Goal: Task Accomplishment & Management: Manage account settings

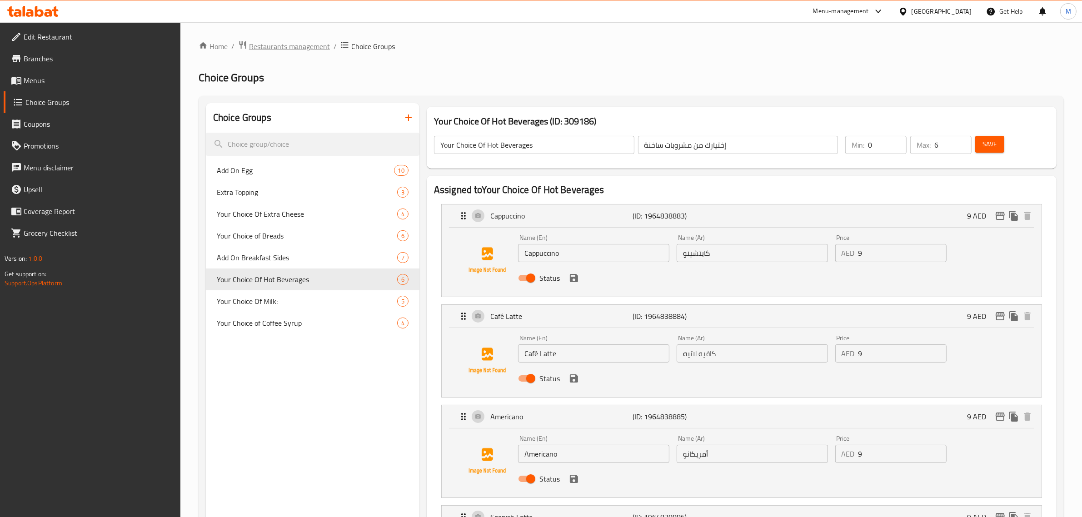
click at [303, 46] on span "Restaurants management" at bounding box center [289, 46] width 81 height 11
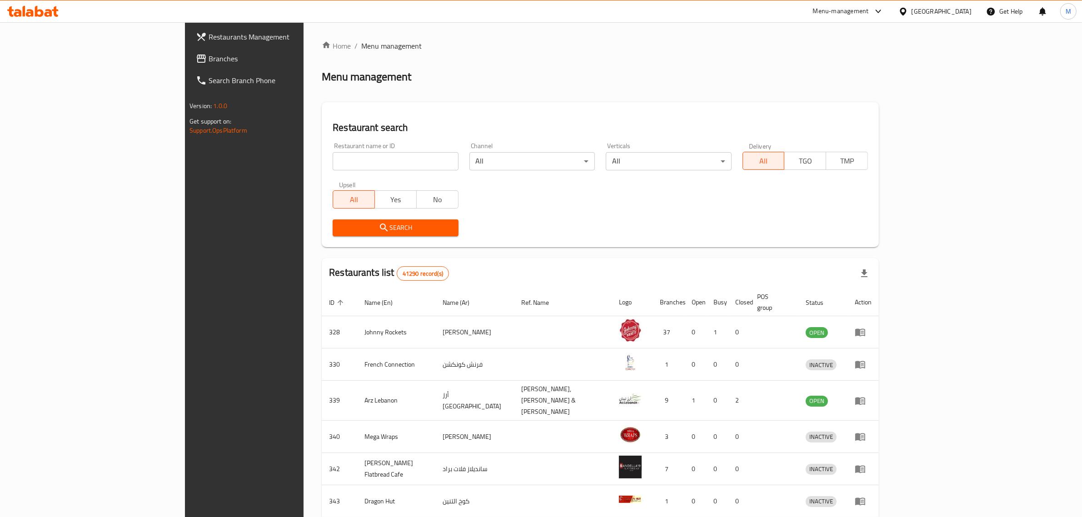
click at [209, 62] on span "Branches" at bounding box center [284, 58] width 150 height 11
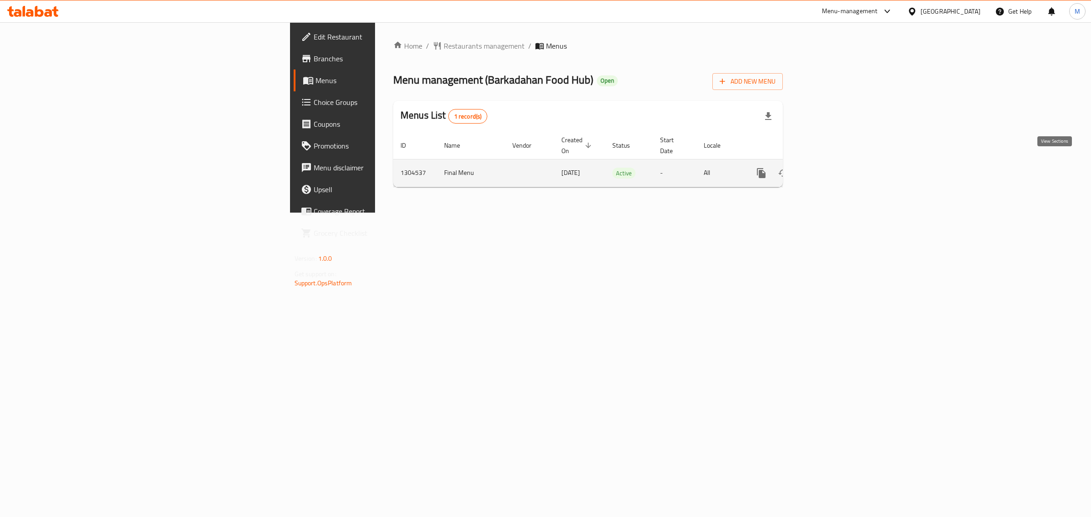
click at [832, 168] on icon "enhanced table" at bounding box center [826, 173] width 11 height 11
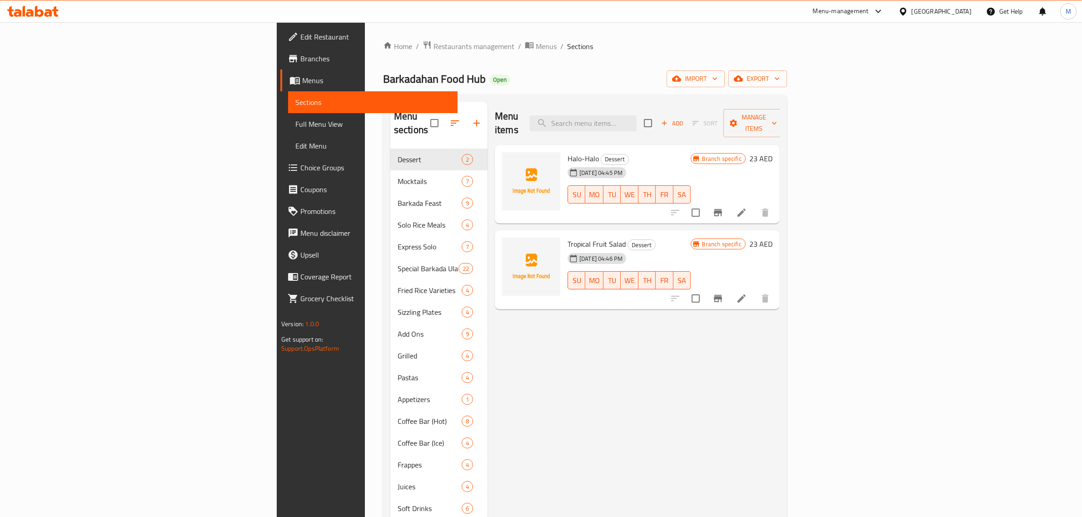
click at [664, 126] on div "Menu items Add Sort Manage items" at bounding box center [637, 123] width 285 height 43
click at [637, 121] on input "search" at bounding box center [582, 123] width 107 height 16
paste input "Bistek Tagalog"
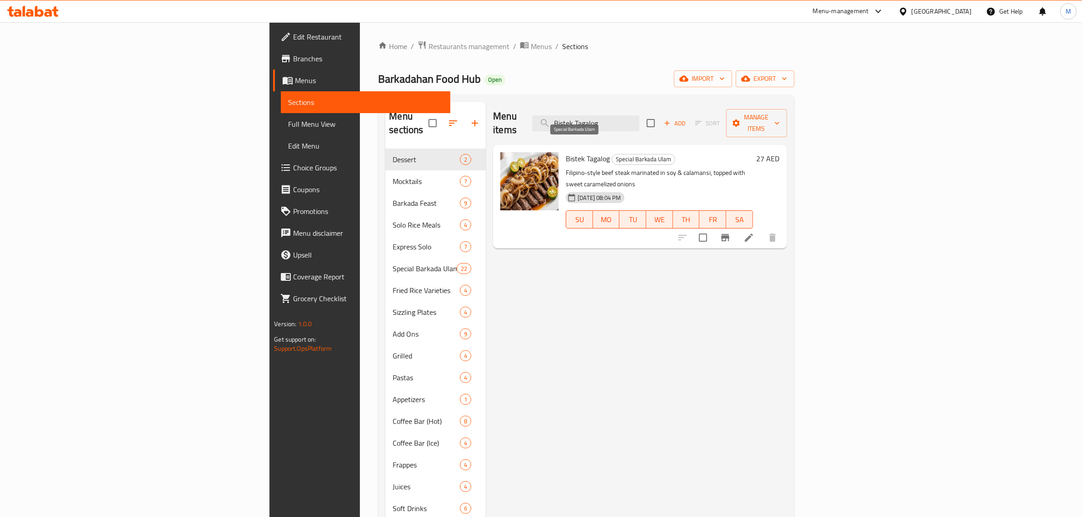
type input "Bistek Tagalog"
click at [612, 154] on span "Special Barkada Ulam" at bounding box center [643, 159] width 63 height 10
copy span "Special Barkada Ulam"
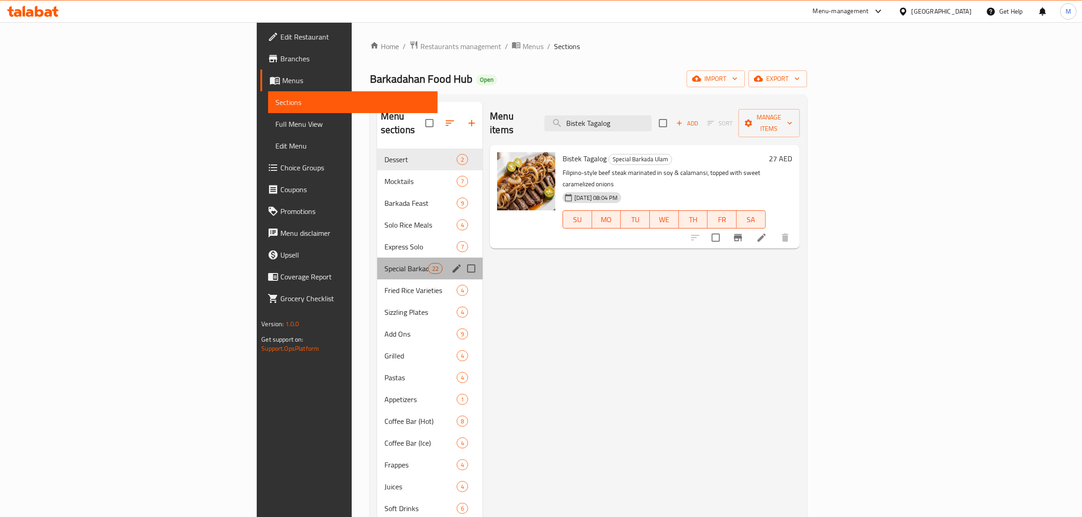
click at [384, 263] on span "Special Barkada Ulam" at bounding box center [406, 268] width 44 height 11
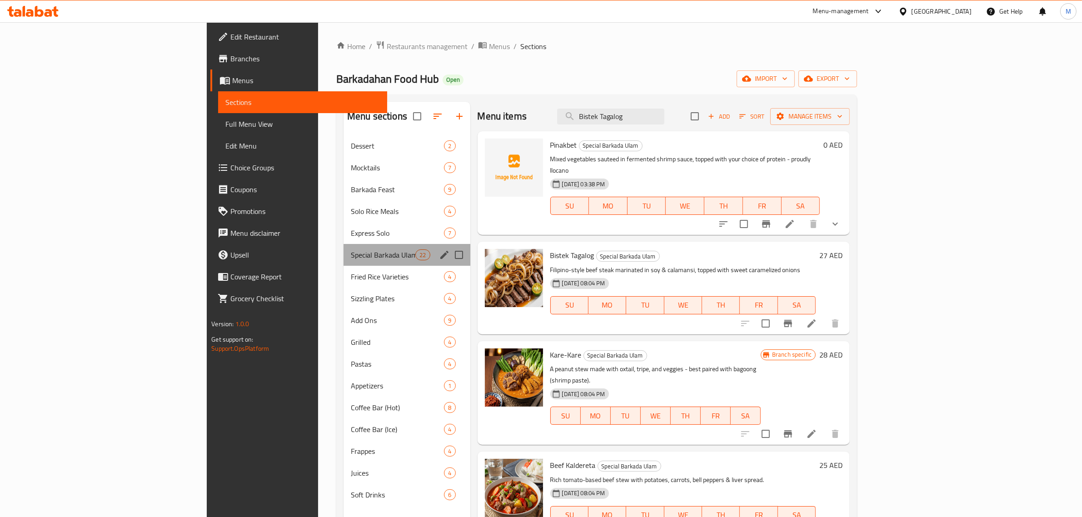
click at [344, 260] on div "Special Barkada Ulam 22" at bounding box center [407, 255] width 127 height 22
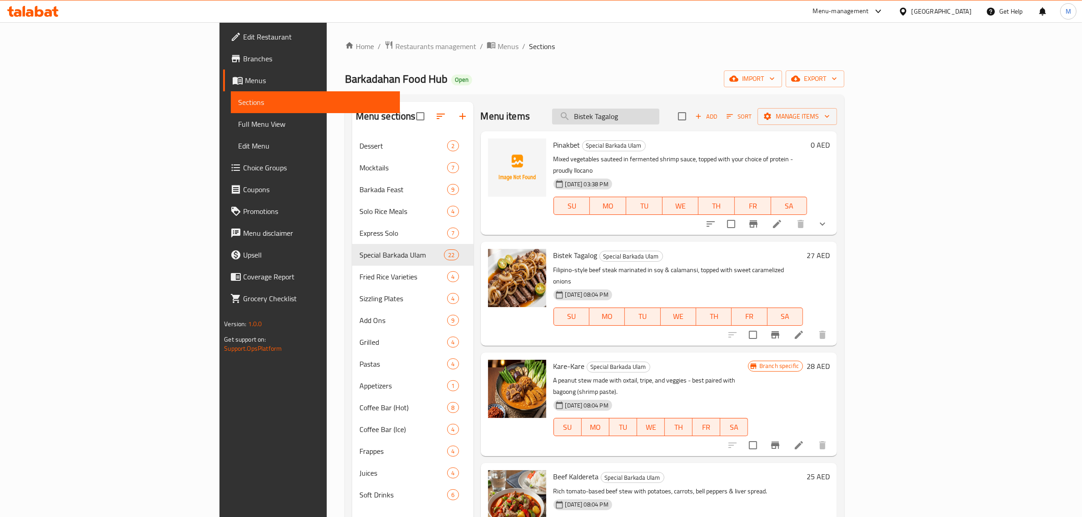
click at [659, 122] on input "Bistek Tagalog" at bounding box center [605, 117] width 107 height 16
click at [718, 162] on p "Mixed vegetables sauteed in fermented shrimp sauce, topped with your choice of …" at bounding box center [681, 165] width 254 height 23
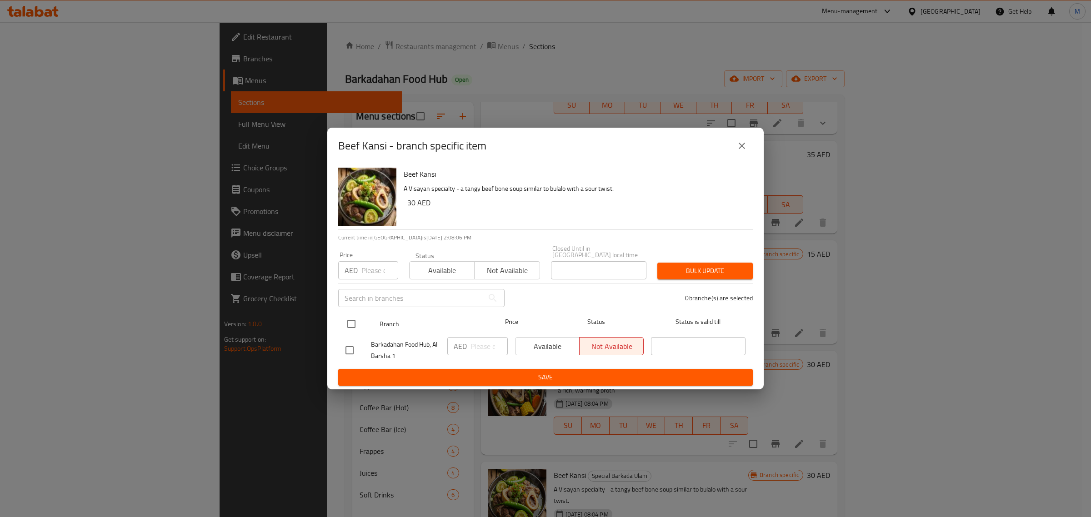
click at [355, 321] on input "checkbox" at bounding box center [351, 323] width 19 height 19
checkbox input "true"
click at [371, 280] on div "Price AED Price" at bounding box center [368, 265] width 71 height 39
paste input "35"
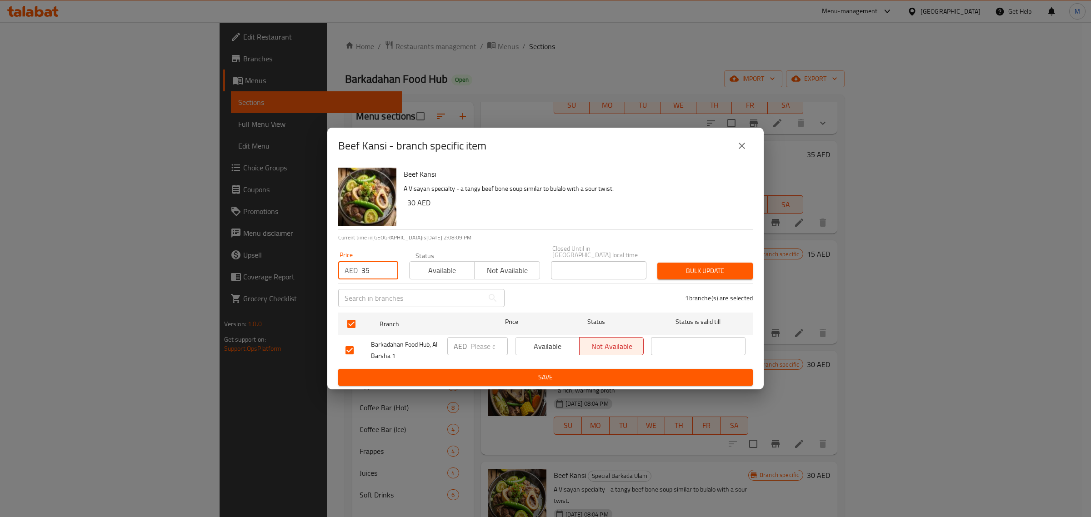
type input "35"
click at [719, 273] on span "Bulk update" at bounding box center [704, 270] width 81 height 11
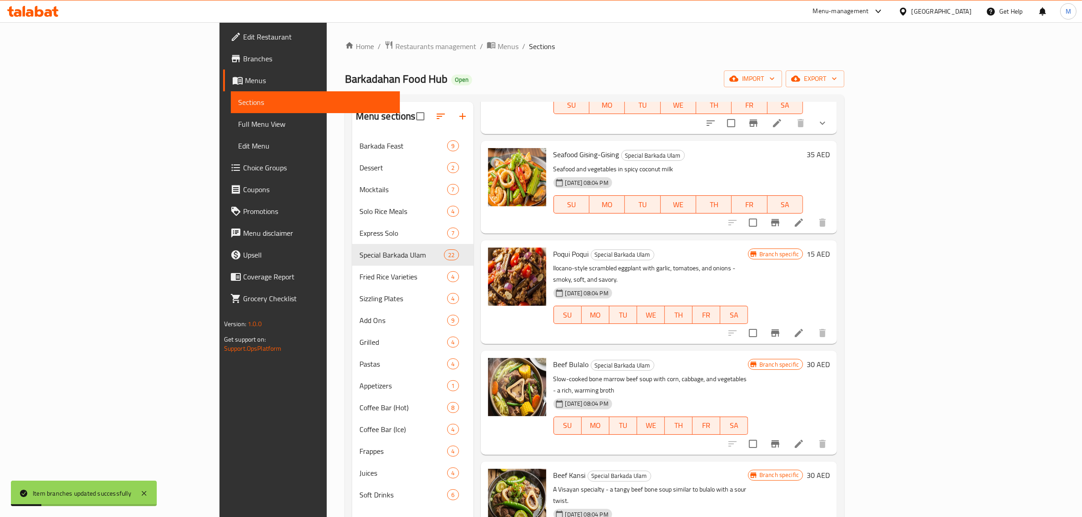
click at [830, 469] on h6 "30 AED" at bounding box center [818, 475] width 23 height 13
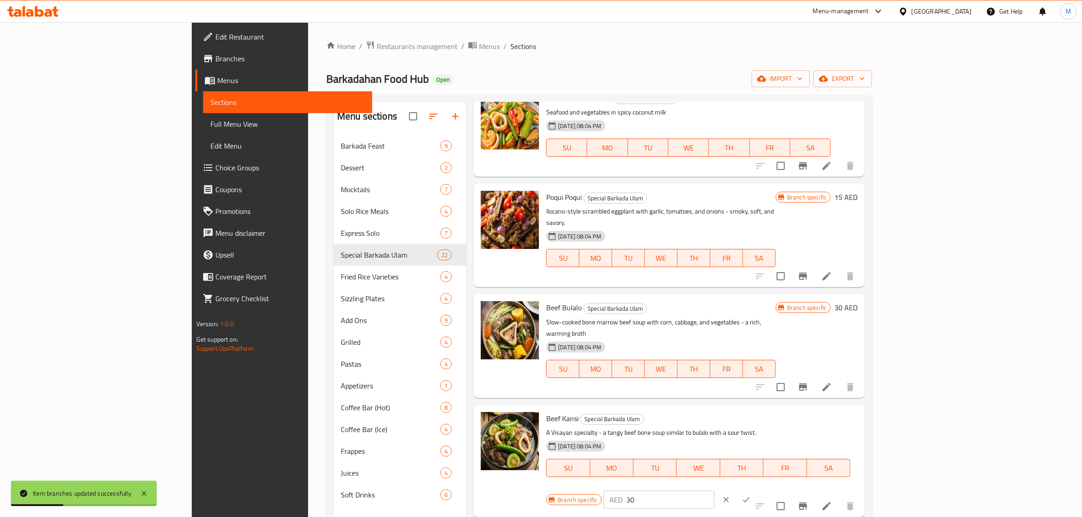
click at [714, 491] on input "30" at bounding box center [671, 500] width 88 height 18
paste input "5"
type input "35"
drag, startPoint x: 1023, startPoint y: 369, endPoint x: 1007, endPoint y: 393, distance: 29.4
click at [756, 490] on button "ok" at bounding box center [746, 500] width 20 height 20
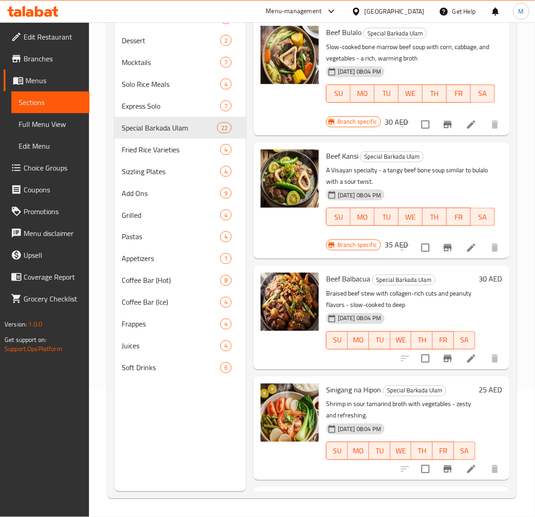
scroll to position [1625, 0]
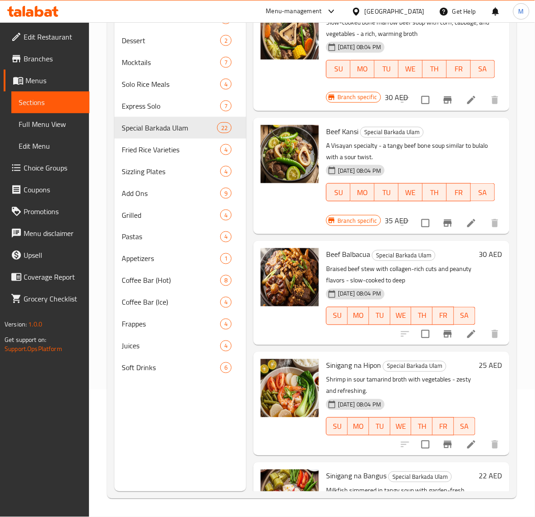
click at [479, 254] on h6 "30 AED" at bounding box center [490, 254] width 23 height 13
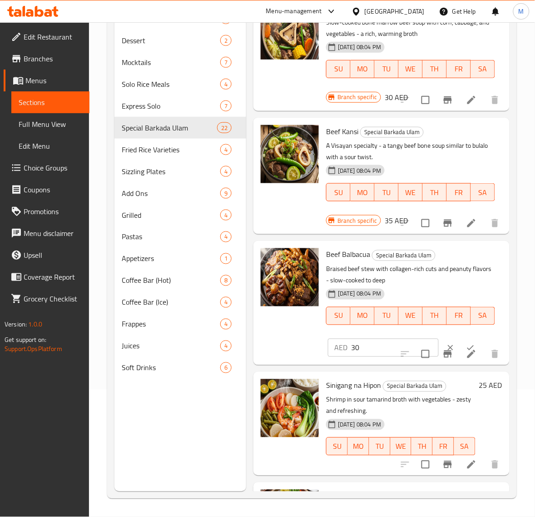
click at [382, 344] on input "30" at bounding box center [395, 348] width 88 height 18
paste input "5"
type input "35"
click at [464, 341] on button "ok" at bounding box center [471, 348] width 20 height 20
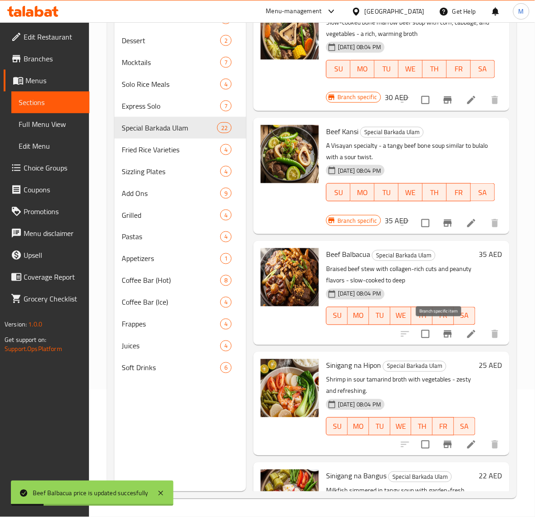
click at [446, 334] on button "Branch-specific-item" at bounding box center [448, 334] width 22 height 22
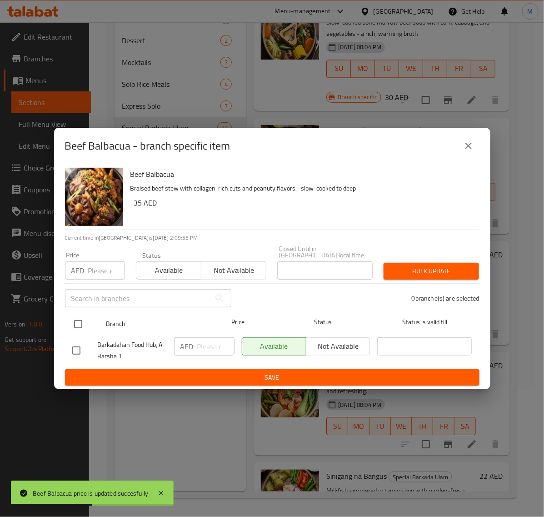
click at [78, 323] on input "checkbox" at bounding box center [78, 323] width 19 height 19
checkbox input "true"
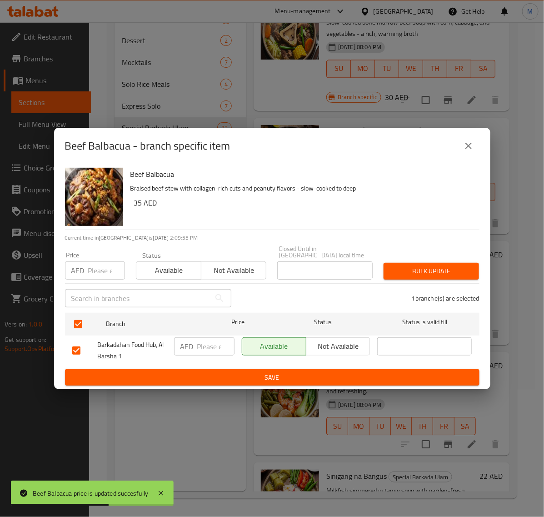
click at [95, 269] on input "number" at bounding box center [106, 270] width 37 height 18
paste input "35"
type input "35"
click at [423, 267] on span "Bulk update" at bounding box center [431, 270] width 81 height 11
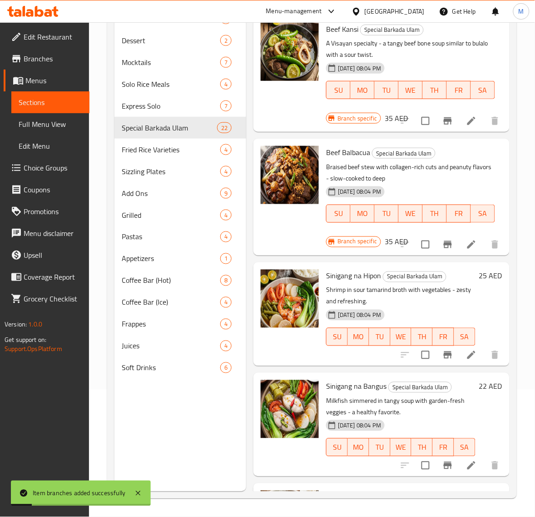
scroll to position [1738, 0]
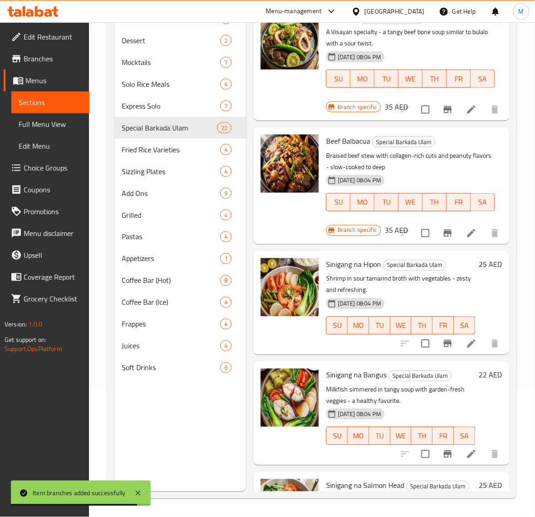
drag, startPoint x: 475, startPoint y: 266, endPoint x: 470, endPoint y: 270, distance: 6.8
click at [479, 267] on h6 "25 AED" at bounding box center [490, 264] width 23 height 13
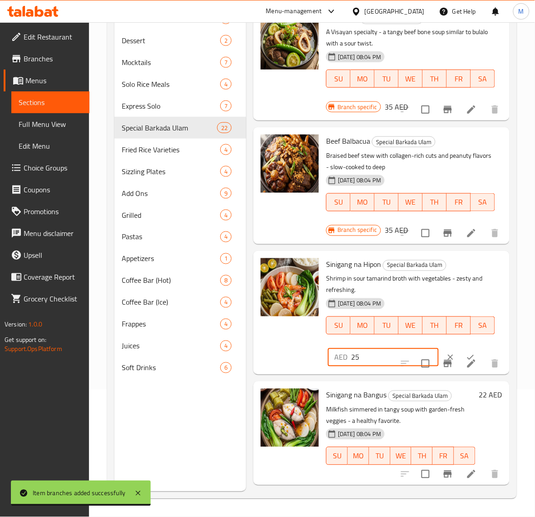
click at [381, 354] on input "25" at bounding box center [395, 357] width 88 height 18
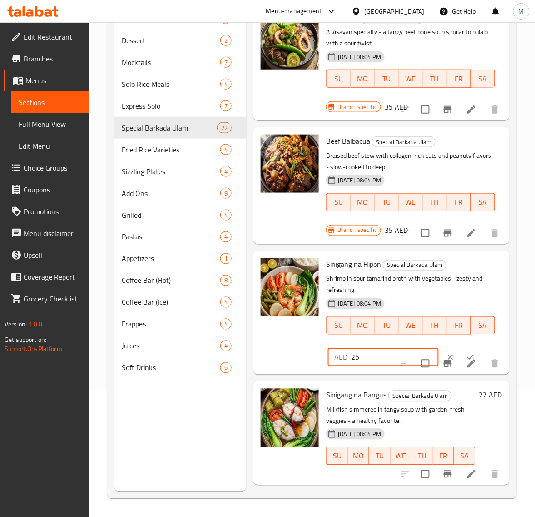
paste input "32"
type input "32"
click at [461, 350] on button "ok" at bounding box center [471, 357] width 20 height 20
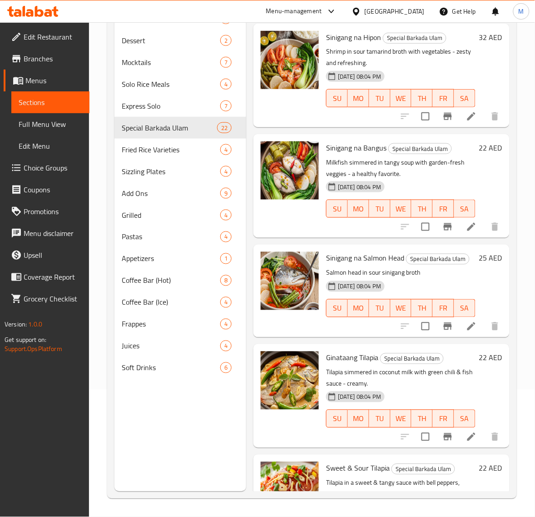
scroll to position [2022, 0]
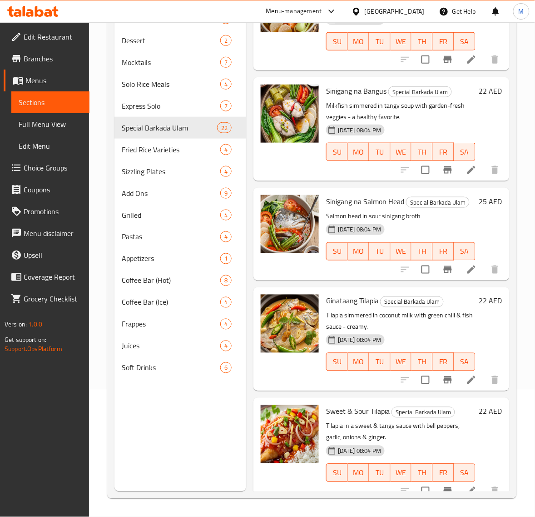
click at [479, 303] on h6 "22 AED" at bounding box center [490, 300] width 23 height 13
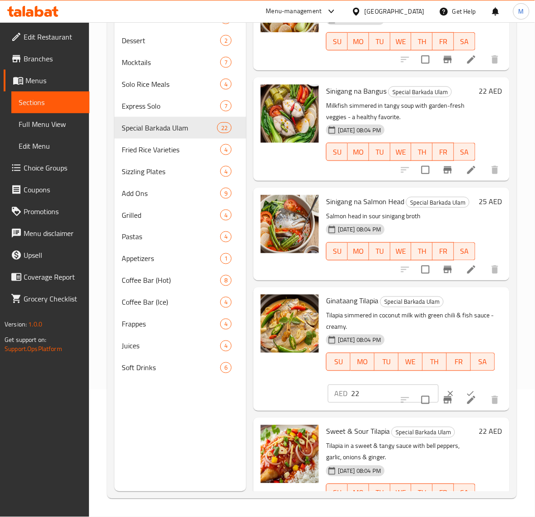
click at [369, 393] on input "22" at bounding box center [395, 393] width 88 height 18
paste input "5"
type input "25"
click at [466, 389] on icon "ok" at bounding box center [470, 393] width 9 height 9
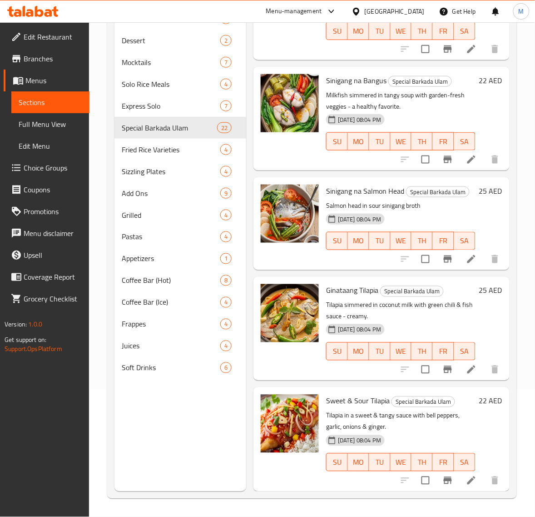
scroll to position [2040, 0]
click at [479, 396] on h6 "22 AED" at bounding box center [490, 400] width 23 height 13
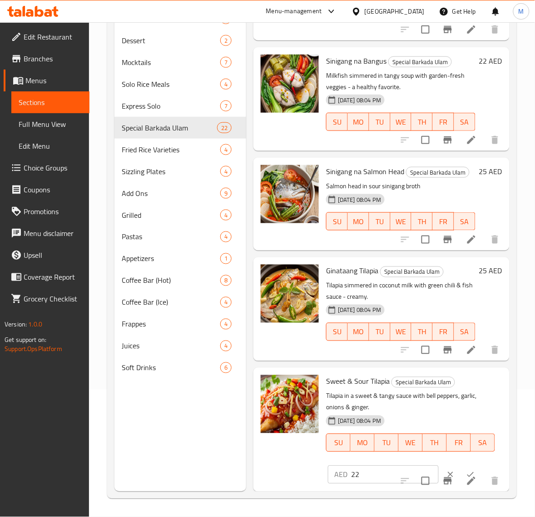
scroll to position [2060, 0]
click at [374, 465] on input "22" at bounding box center [395, 474] width 88 height 18
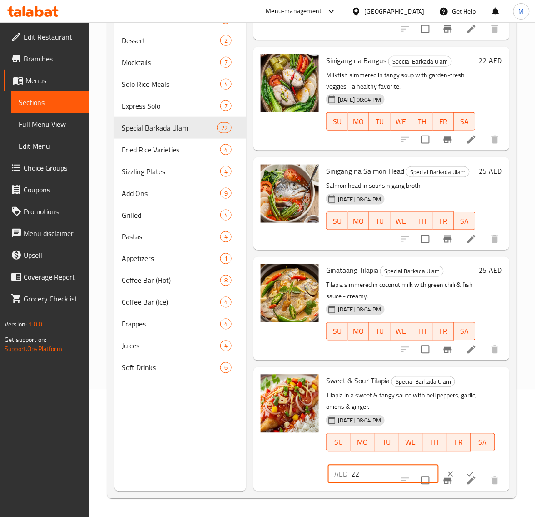
paste input "5"
type input "25"
click at [466, 469] on icon "ok" at bounding box center [470, 473] width 9 height 9
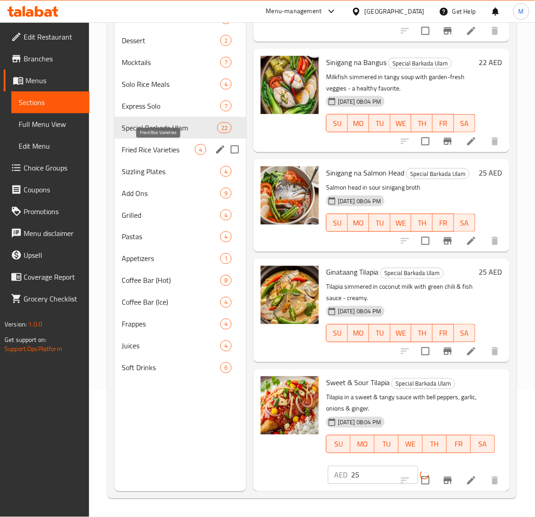
scroll to position [2040, 0]
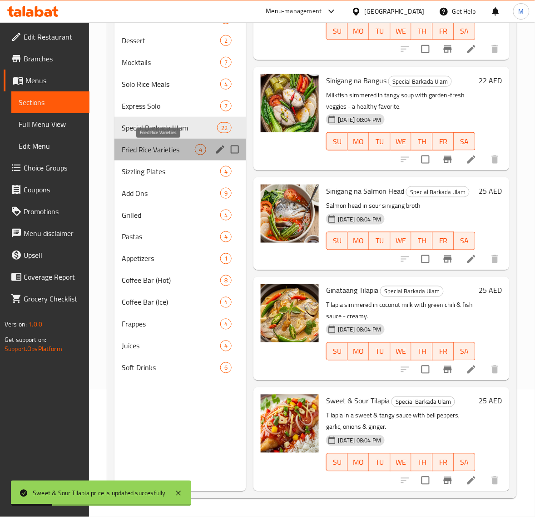
click at [153, 154] on span "Fried Rice Varieties" at bounding box center [158, 149] width 73 height 11
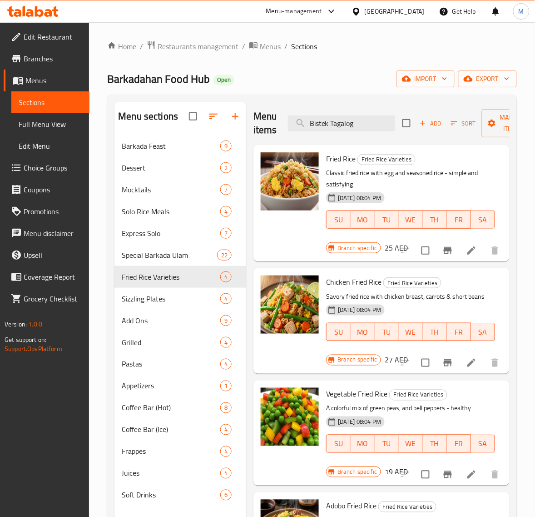
click at [391, 249] on h6 "25 AED" at bounding box center [396, 247] width 23 height 13
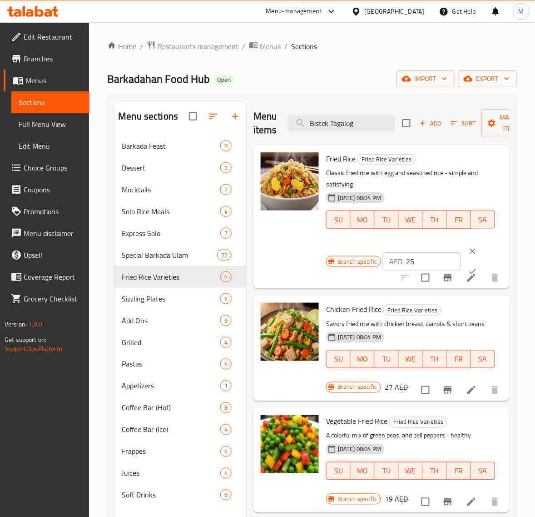
click at [417, 259] on input "25" at bounding box center [433, 261] width 55 height 18
paste input "1"
type input "15"
click at [469, 271] on icon "ok" at bounding box center [473, 271] width 9 height 9
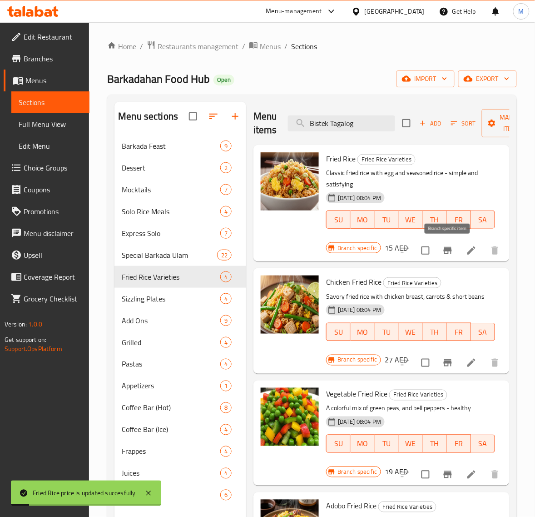
click at [450, 251] on icon "Branch-specific-item" at bounding box center [448, 250] width 8 height 7
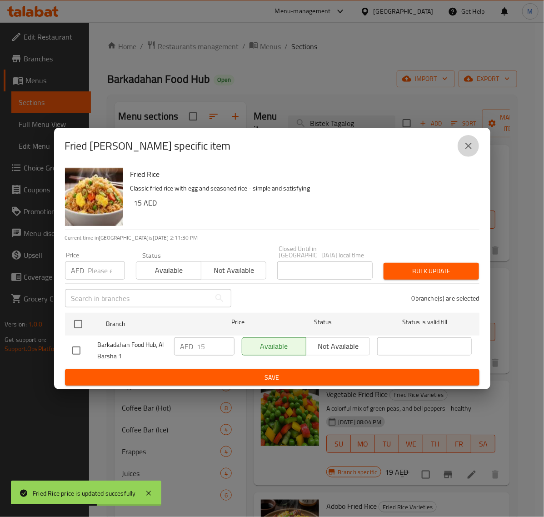
click at [470, 150] on icon "close" at bounding box center [468, 145] width 11 height 11
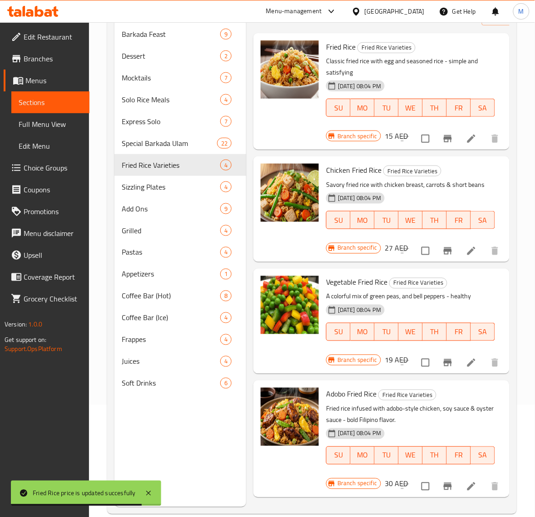
scroll to position [114, 0]
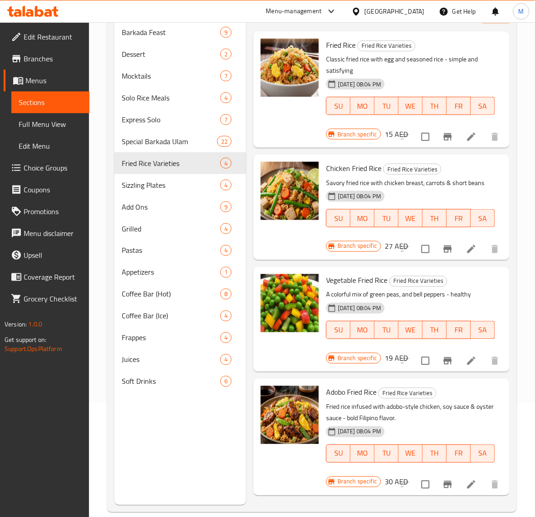
click at [385, 246] on h6 "27 AED" at bounding box center [396, 246] width 23 height 13
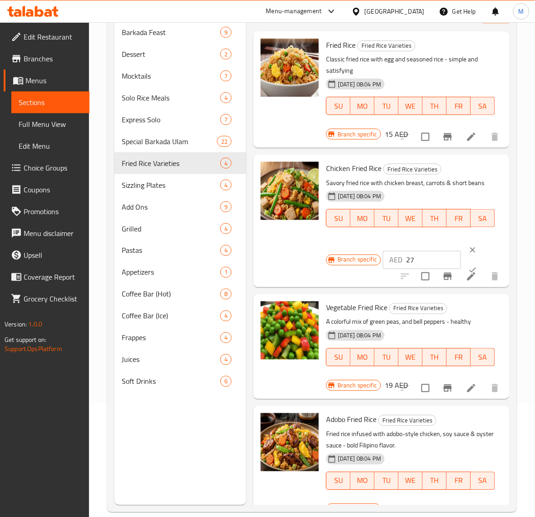
click at [419, 261] on input "27" at bounding box center [433, 260] width 55 height 18
paste input "18"
type input "18"
click at [469, 266] on icon "ok" at bounding box center [473, 269] width 9 height 9
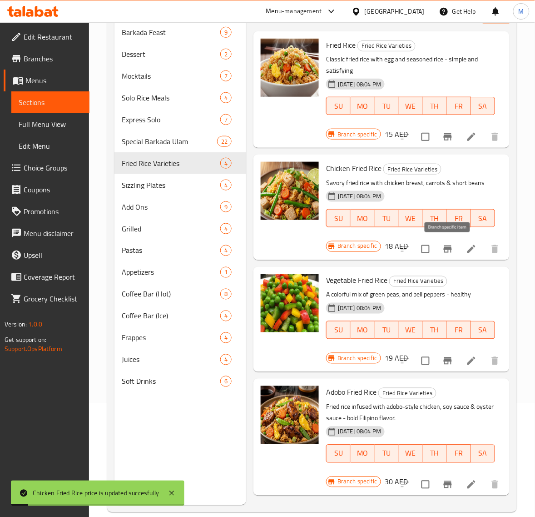
click at [451, 252] on icon "Branch-specific-item" at bounding box center [448, 249] width 11 height 11
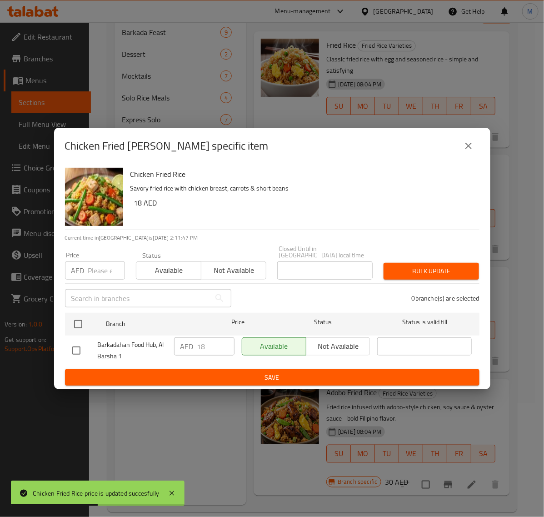
click at [471, 149] on icon "close" at bounding box center [468, 145] width 11 height 11
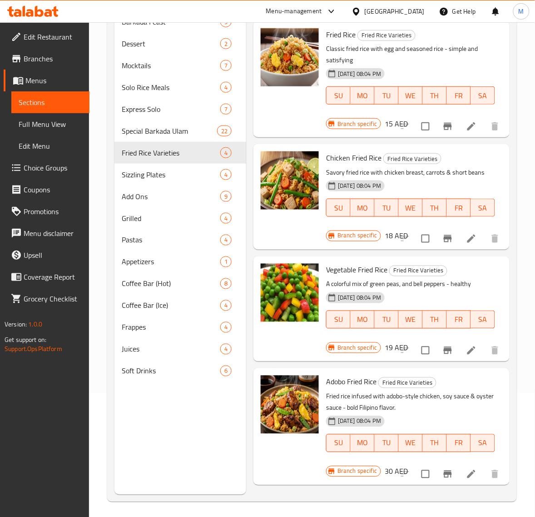
scroll to position [128, 0]
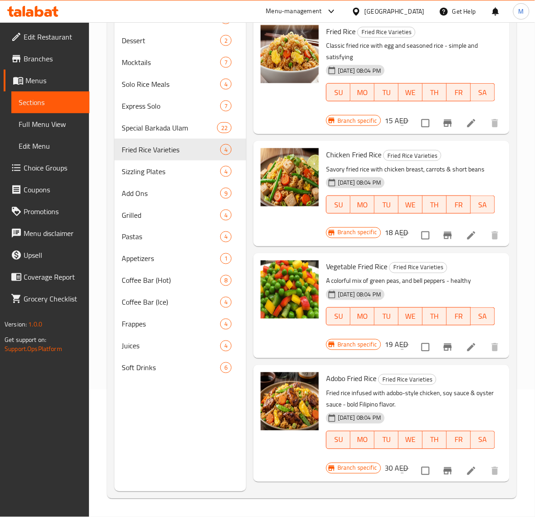
click at [389, 346] on h6 "19 AED" at bounding box center [396, 344] width 23 height 13
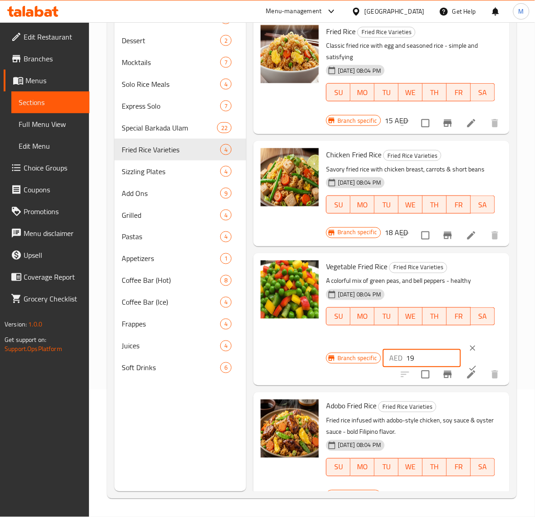
click at [419, 355] on input "19" at bounding box center [433, 358] width 55 height 18
paste input "8"
type input "18"
click at [465, 361] on button "ok" at bounding box center [473, 368] width 20 height 20
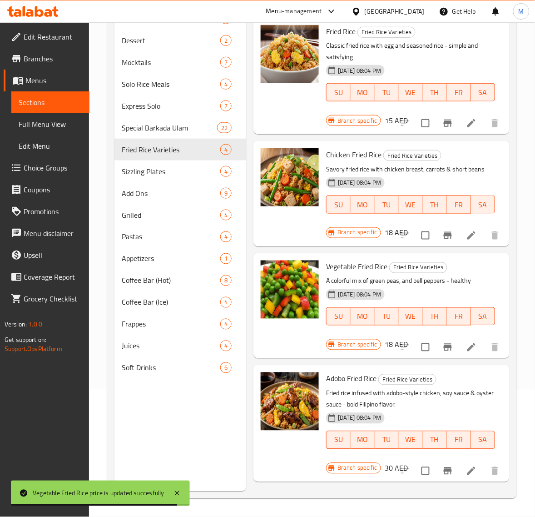
click at [389, 469] on h6 "30 AED" at bounding box center [396, 468] width 23 height 13
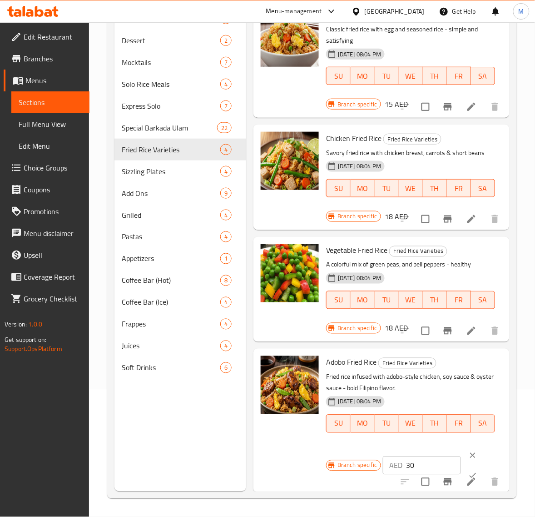
scroll to position [25, 0]
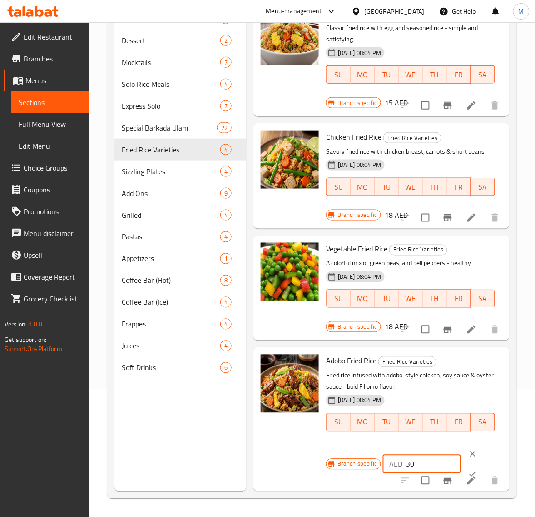
click at [424, 455] on input "30" at bounding box center [433, 464] width 55 height 18
paste input "18"
type input "18"
click at [469, 469] on icon "ok" at bounding box center [473, 473] width 9 height 9
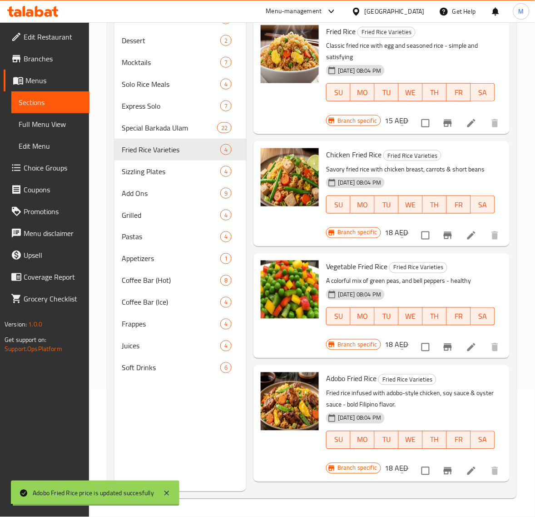
scroll to position [0, 0]
click at [450, 351] on icon "Branch-specific-item" at bounding box center [448, 347] width 11 height 11
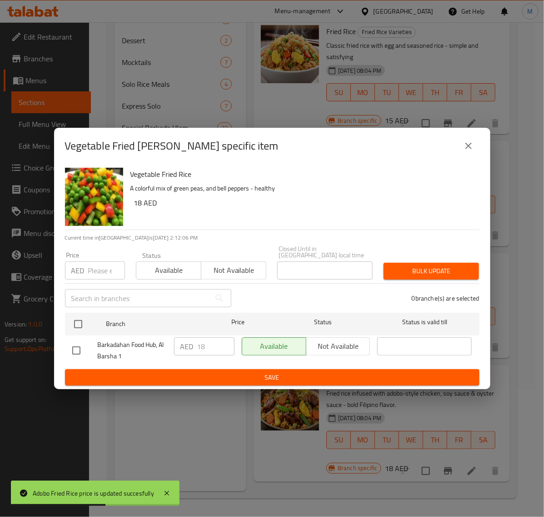
click at [470, 147] on icon "close" at bounding box center [468, 146] width 6 height 6
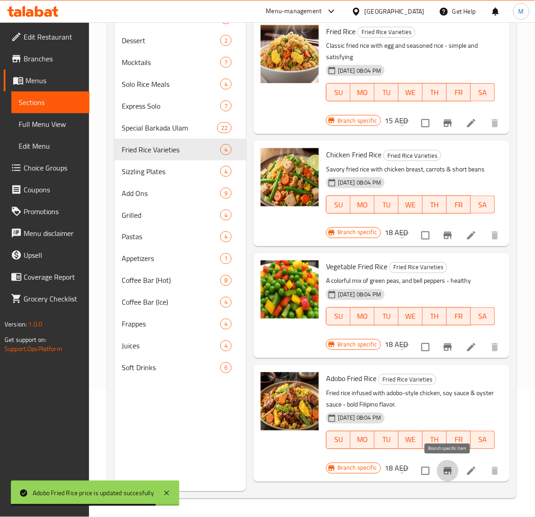
click at [450, 472] on icon "Branch-specific-item" at bounding box center [448, 470] width 11 height 11
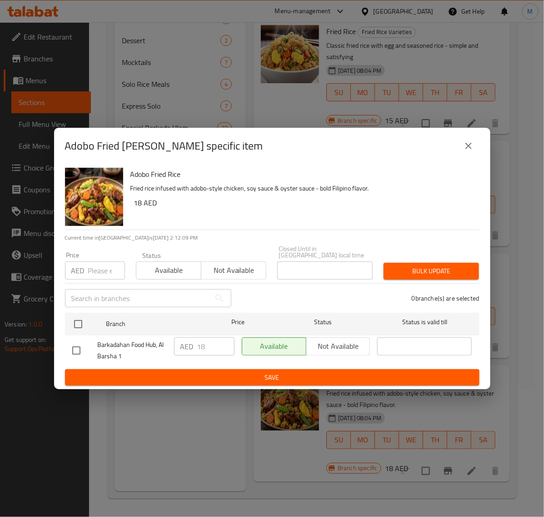
click at [472, 150] on icon "close" at bounding box center [468, 145] width 11 height 11
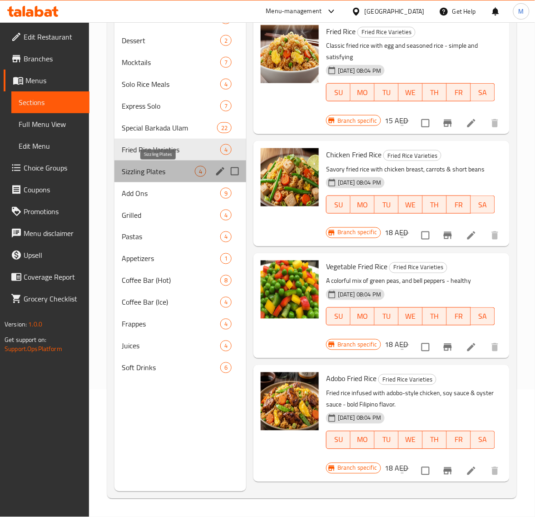
click at [171, 169] on span "Sizzling Plates" at bounding box center [158, 171] width 73 height 11
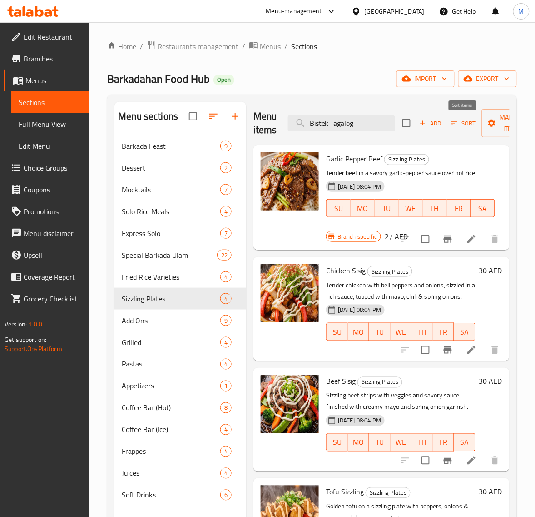
click at [455, 130] on button "Sort" at bounding box center [464, 123] width 30 height 14
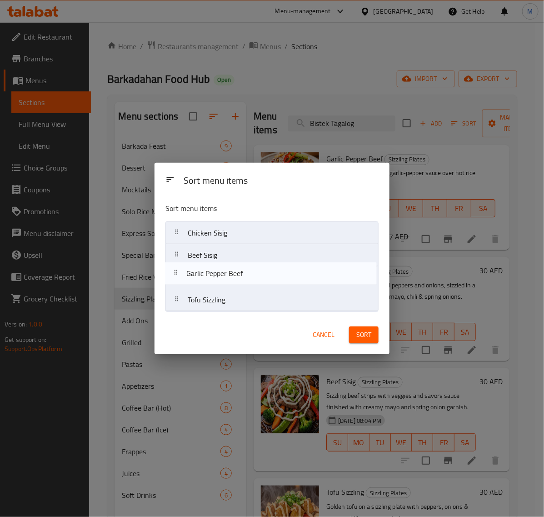
drag, startPoint x: 187, startPoint y: 238, endPoint x: 185, endPoint y: 282, distance: 44.1
click at [185, 282] on nav "Garlic Pepper Beef Chicken Sisig Beef Sisig Tofu Sizzling" at bounding box center [271, 266] width 213 height 90
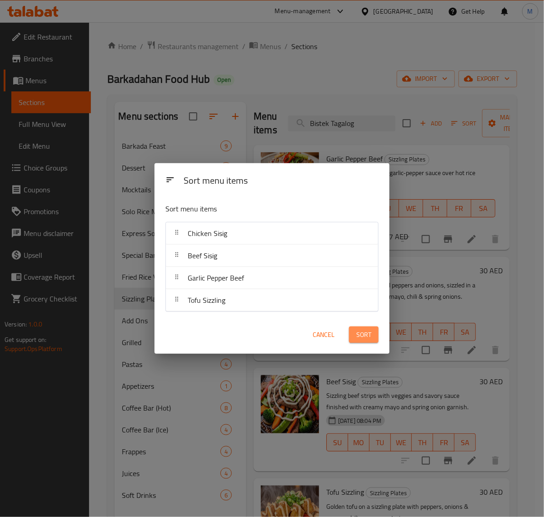
click at [359, 337] on span "Sort" at bounding box center [363, 334] width 15 height 11
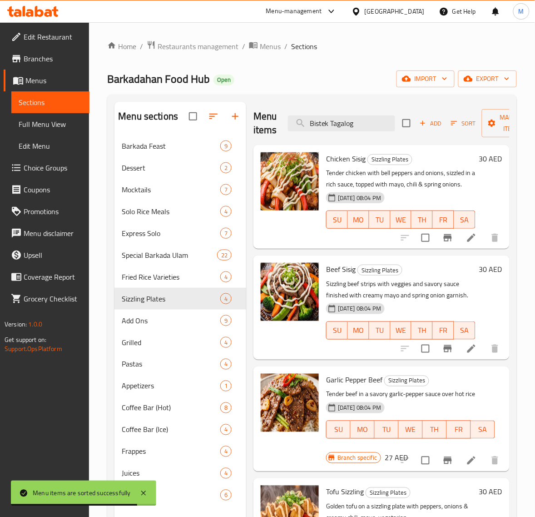
click at [482, 160] on h6 "30 AED" at bounding box center [490, 158] width 23 height 13
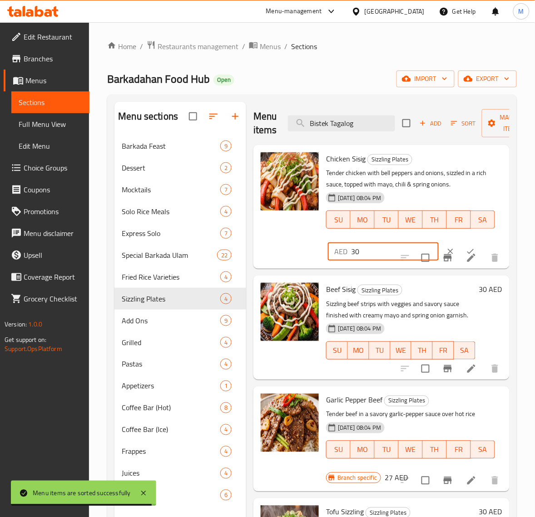
click at [378, 254] on input "30" at bounding box center [395, 251] width 88 height 18
paste input "3"
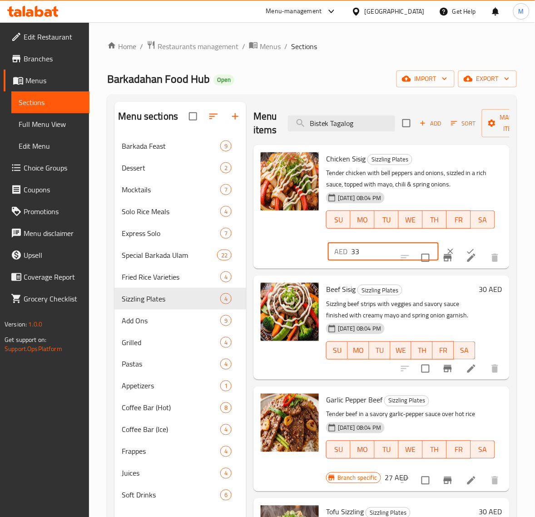
type input "33"
click at [466, 249] on icon "ok" at bounding box center [470, 251] width 9 height 9
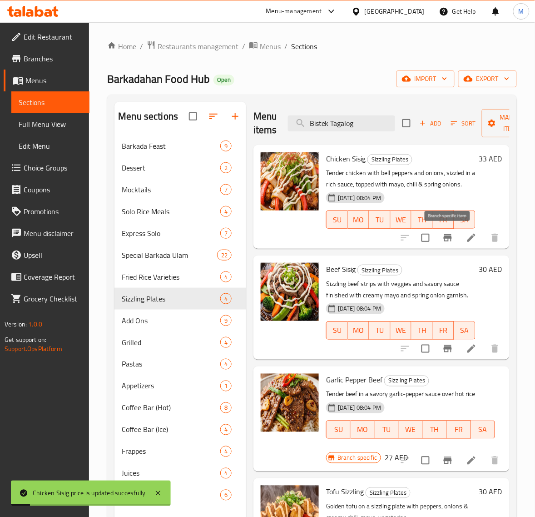
click at [453, 242] on icon "Branch-specific-item" at bounding box center [448, 237] width 11 height 11
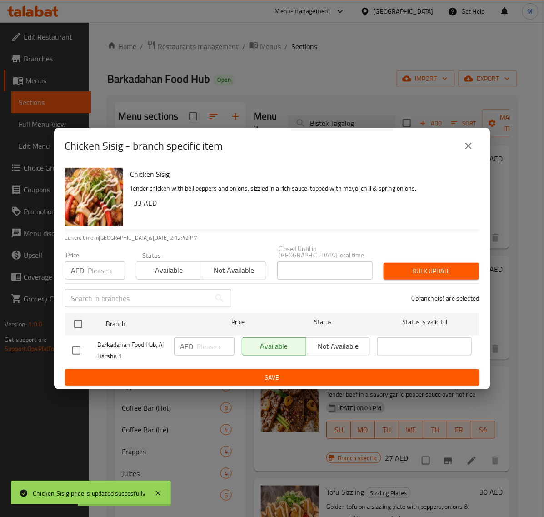
click at [474, 153] on button "close" at bounding box center [469, 146] width 22 height 22
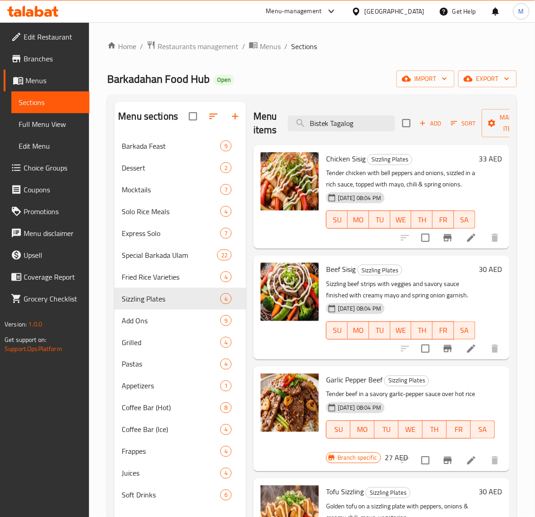
click at [488, 271] on h6 "30 AED" at bounding box center [490, 269] width 23 height 13
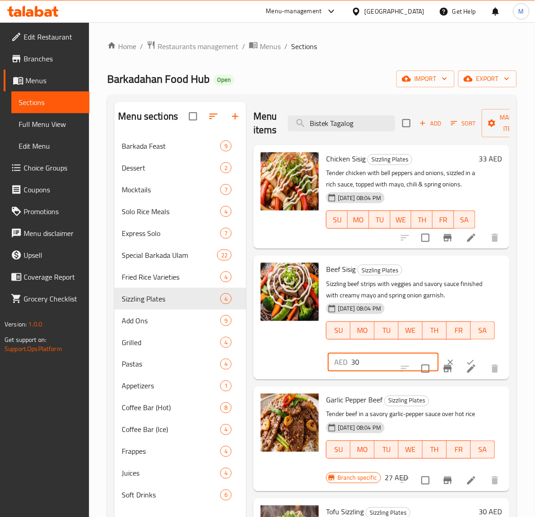
click at [366, 369] on input "30" at bounding box center [395, 362] width 88 height 18
paste input "5"
type input "35"
click at [466, 367] on icon "ok" at bounding box center [470, 362] width 9 height 9
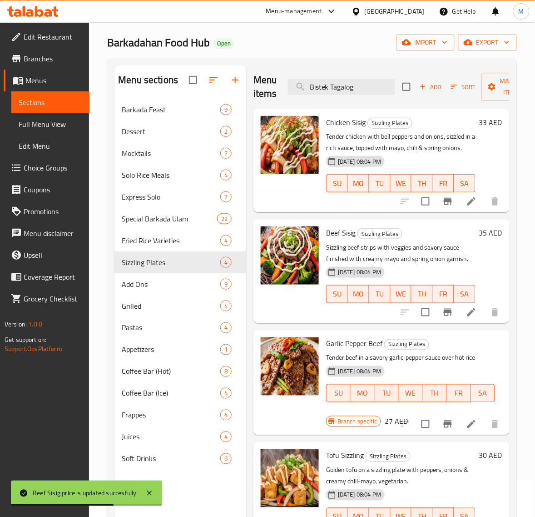
scroll to position [57, 0]
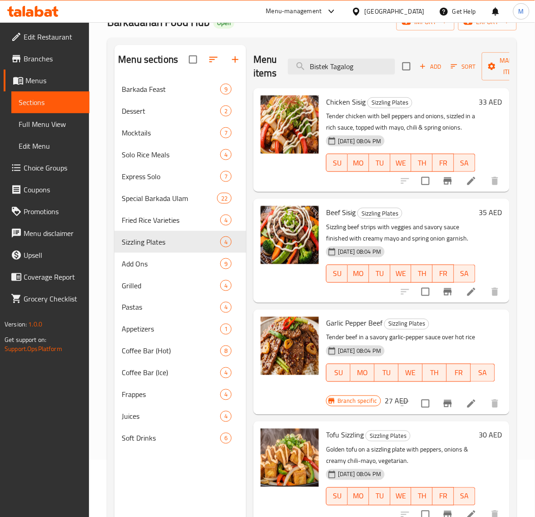
click at [389, 402] on h6 "27 AED" at bounding box center [396, 400] width 23 height 13
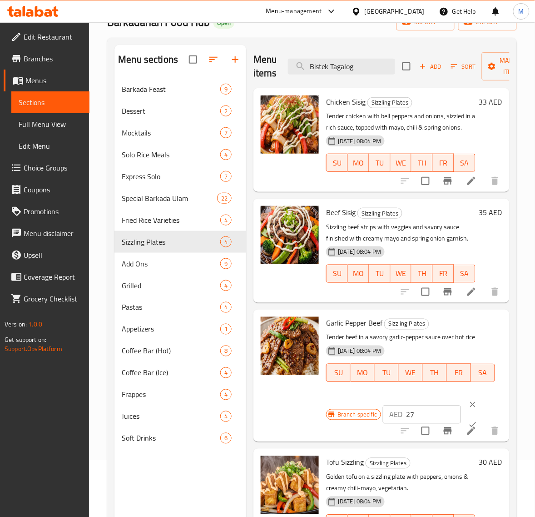
click at [421, 424] on input "27" at bounding box center [433, 414] width 55 height 18
paste input "32"
type input "32"
click at [469, 430] on button "ok" at bounding box center [473, 424] width 20 height 20
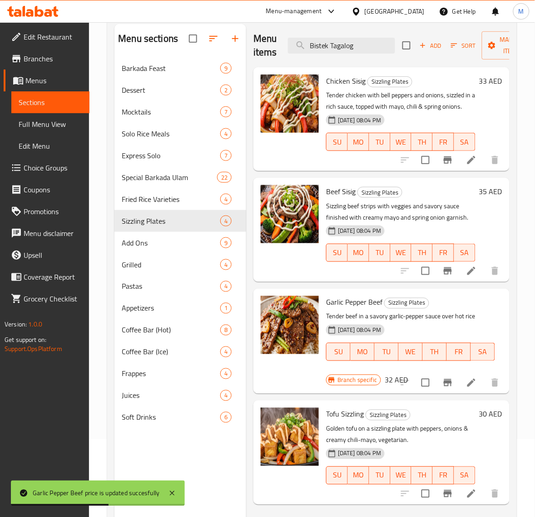
scroll to position [114, 0]
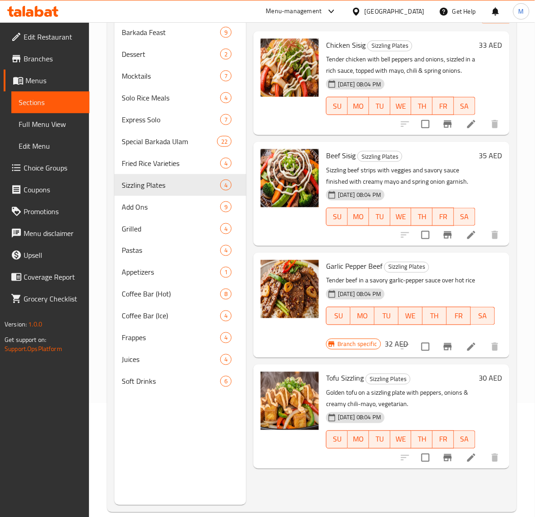
click at [484, 376] on h6 "30 AED" at bounding box center [490, 378] width 23 height 13
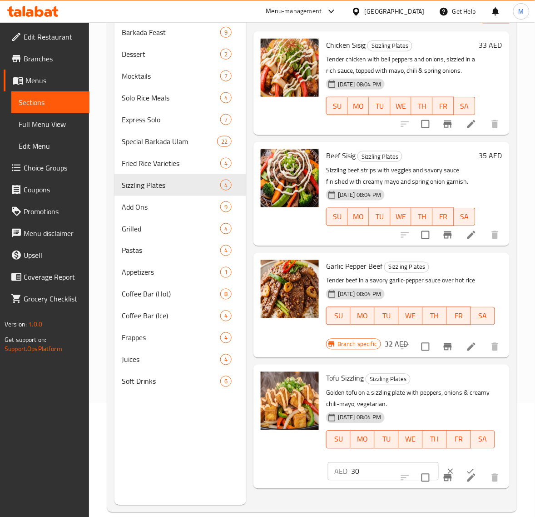
scroll to position [3, 0]
click at [365, 476] on input "30" at bounding box center [395, 471] width 88 height 18
paste input "3"
type input "33"
click at [466, 476] on icon "ok" at bounding box center [470, 471] width 9 height 9
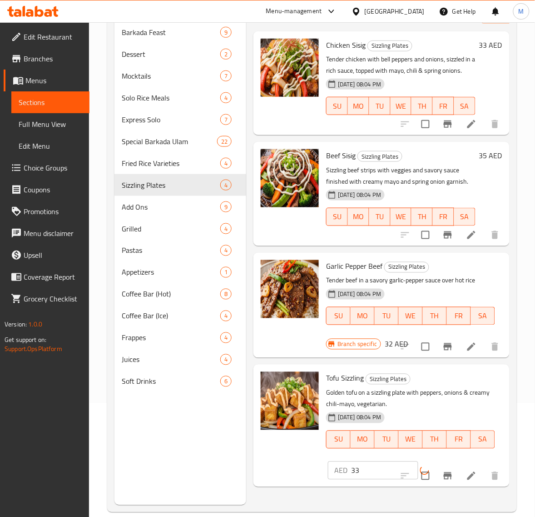
scroll to position [0, 0]
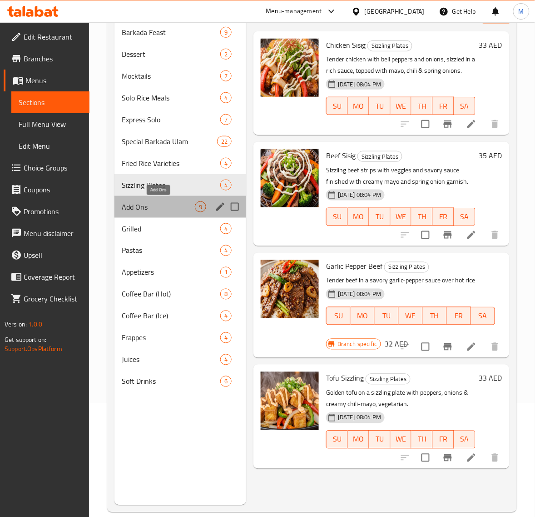
click at [156, 208] on span "Add Ons" at bounding box center [158, 206] width 73 height 11
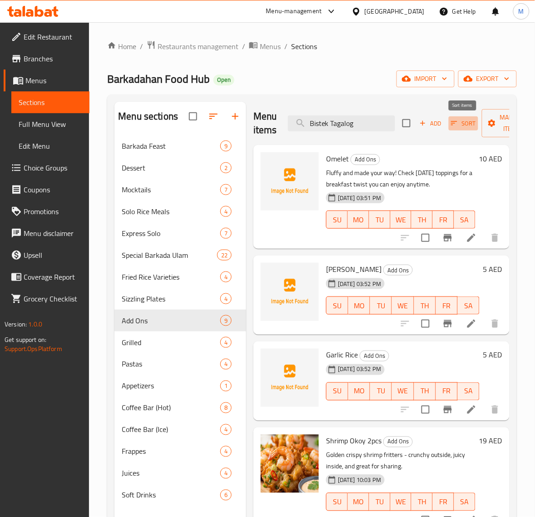
click at [450, 126] on icon "button" at bounding box center [454, 123] width 8 height 8
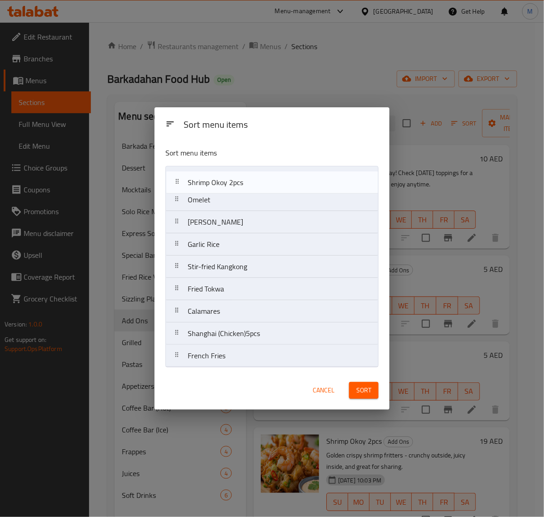
drag, startPoint x: 180, startPoint y: 249, endPoint x: 180, endPoint y: 185, distance: 64.1
click at [180, 185] on nav "Omelet [PERSON_NAME] Garlic Rice Shrimp Okoy 2pcs Stir-fried Kangkong Fried Tok…" at bounding box center [271, 266] width 213 height 201
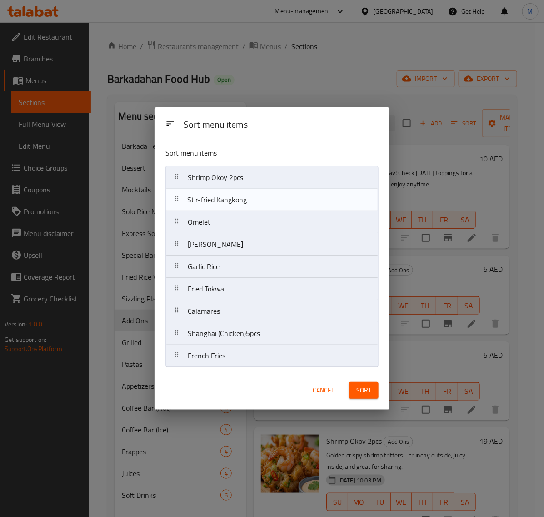
drag, startPoint x: 182, startPoint y: 268, endPoint x: 182, endPoint y: 198, distance: 70.4
click at [182, 198] on nav "Shrimp Okoy 2pcs Omelet Jasmine Rice Garlic Rice Stir-fried Kangkong Fried Tokw…" at bounding box center [271, 266] width 213 height 201
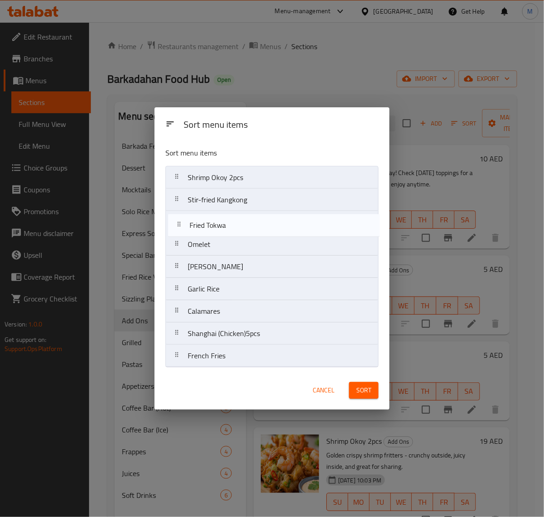
drag, startPoint x: 183, startPoint y: 290, endPoint x: 187, endPoint y: 223, distance: 67.4
click at [187, 223] on nav "Shrimp Okoy 2pcs Stir-fried Kangkong Omelet Jasmine Rice Garlic Rice Fried Tokw…" at bounding box center [271, 266] width 213 height 201
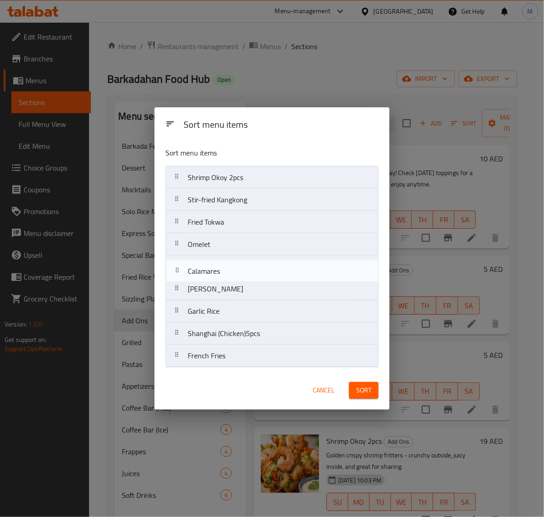
drag, startPoint x: 183, startPoint y: 321, endPoint x: 182, endPoint y: 278, distance: 42.7
click at [182, 278] on nav "Shrimp Okoy 2pcs Stir-fried Kangkong Fried Tokwa Omelet Jasmine Rice Garlic Ric…" at bounding box center [271, 266] width 213 height 201
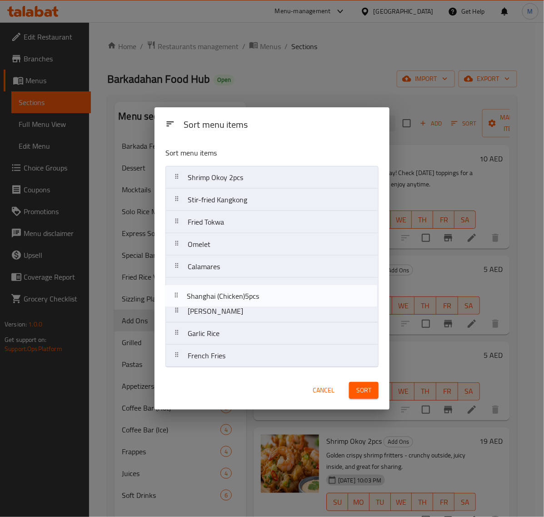
drag, startPoint x: 186, startPoint y: 335, endPoint x: 185, endPoint y: 294, distance: 40.5
click at [185, 294] on nav "Shrimp Okoy 2pcs Stir-fried Kangkong Fried Tokwa Omelet Calamares Jasmine Rice …" at bounding box center [271, 266] width 213 height 201
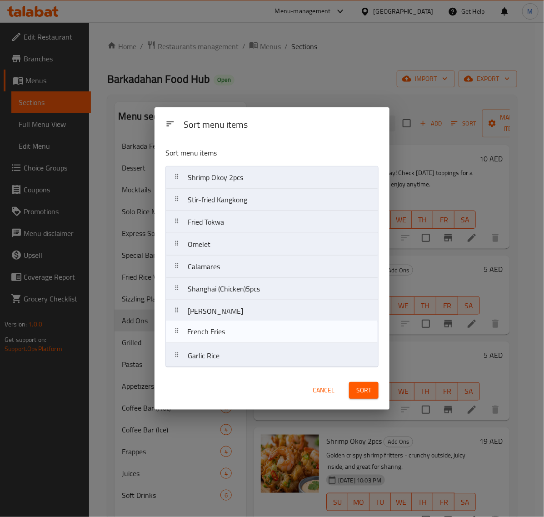
drag, startPoint x: 185, startPoint y: 360, endPoint x: 182, endPoint y: 333, distance: 27.4
click at [182, 333] on nav "Shrimp Okoy 2pcs Stir-fried Kangkong Fried Tokwa Omelet Calamares Shanghai (Chi…" at bounding box center [271, 266] width 213 height 201
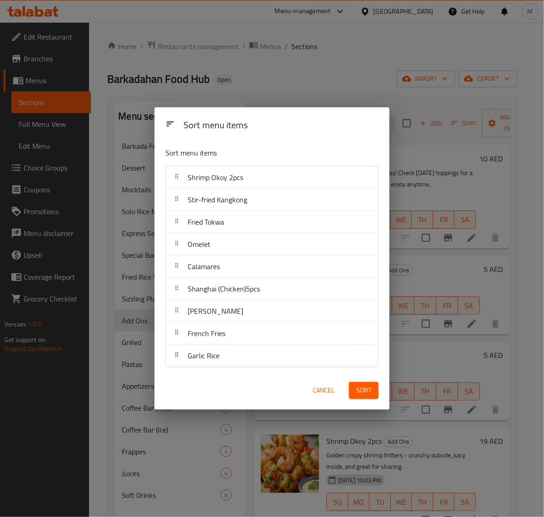
click at [370, 391] on span "Sort" at bounding box center [363, 389] width 15 height 11
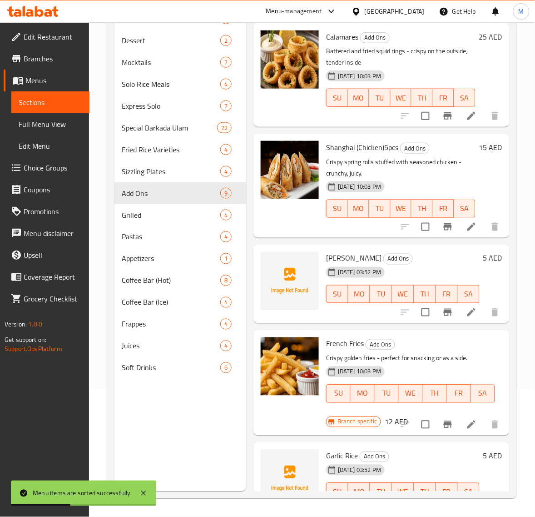
scroll to position [475, 0]
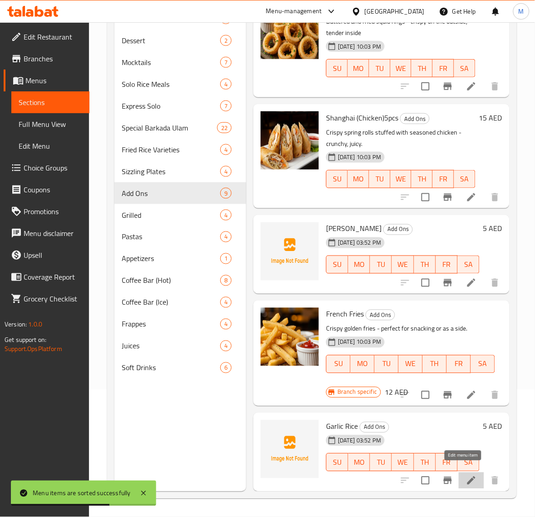
click at [468, 476] on icon at bounding box center [472, 480] width 8 height 8
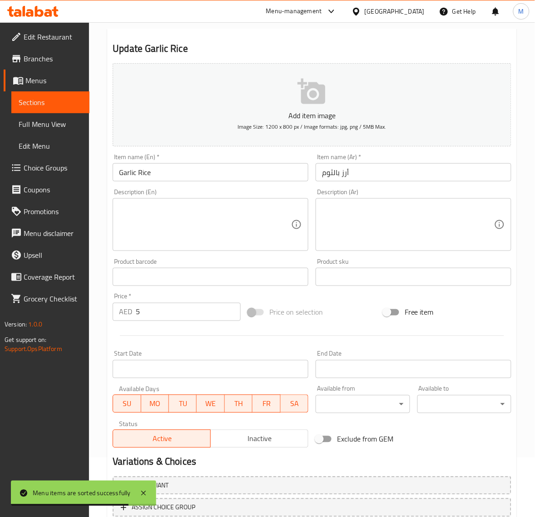
scroll to position [124, 0]
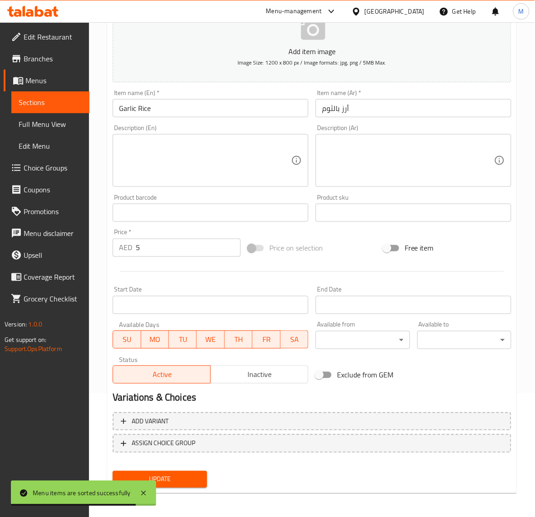
click at [260, 371] on span "Inactive" at bounding box center [260, 374] width 90 height 13
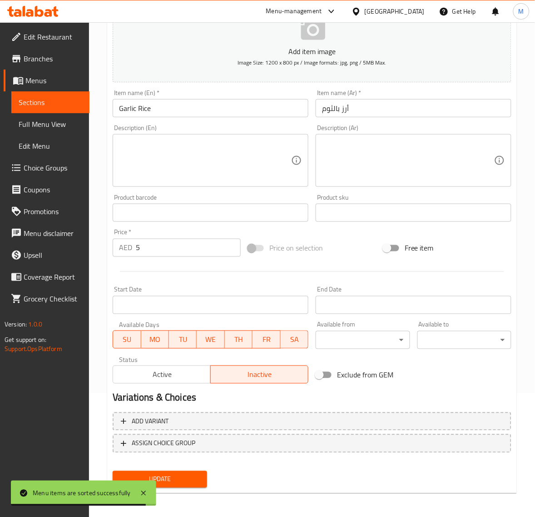
click at [199, 472] on button "Update" at bounding box center [160, 479] width 94 height 17
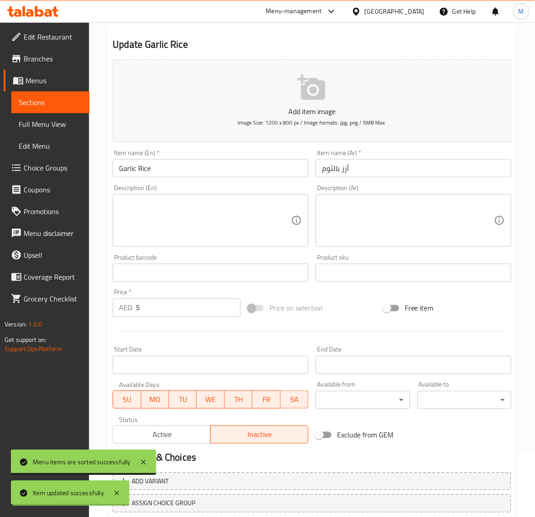
scroll to position [0, 0]
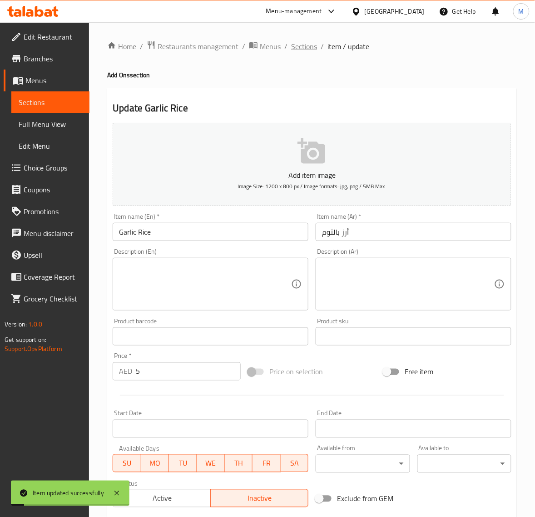
click at [298, 51] on span "Sections" at bounding box center [304, 46] width 26 height 11
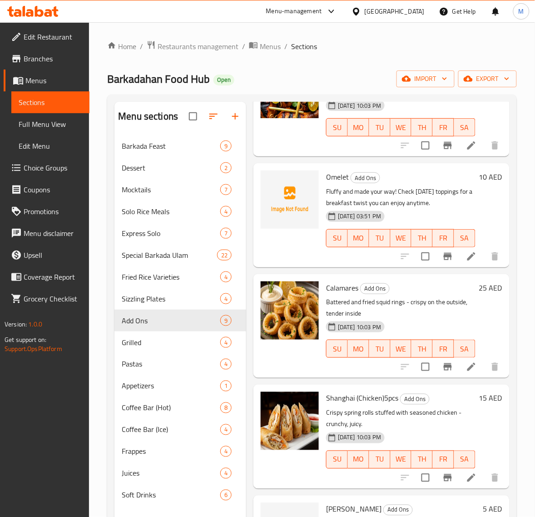
scroll to position [341, 0]
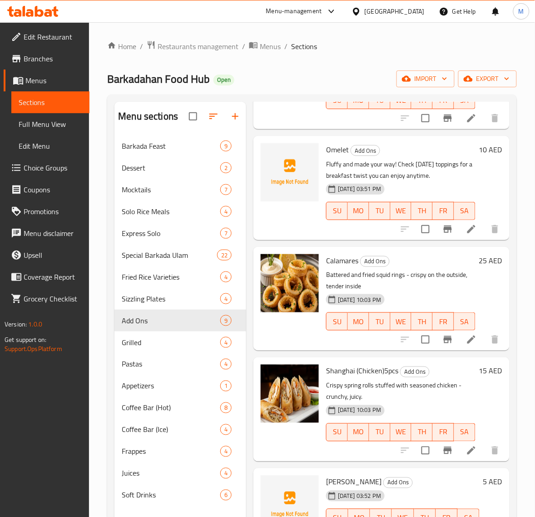
click at [479, 262] on h6 "25 AED" at bounding box center [490, 260] width 23 height 13
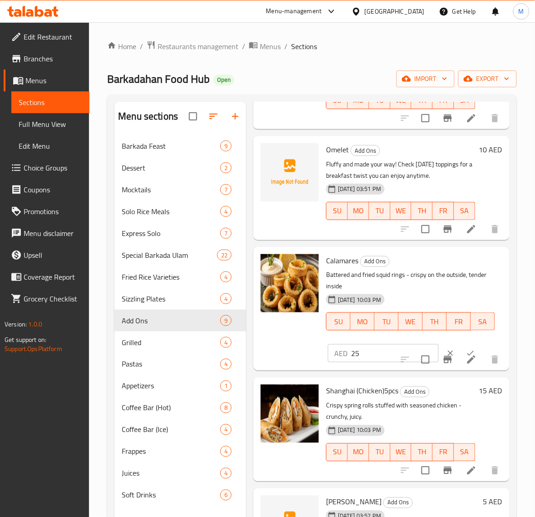
click at [388, 354] on input "25" at bounding box center [395, 353] width 88 height 18
paste input "8"
type input "28"
click at [461, 348] on button "ok" at bounding box center [471, 353] width 20 height 20
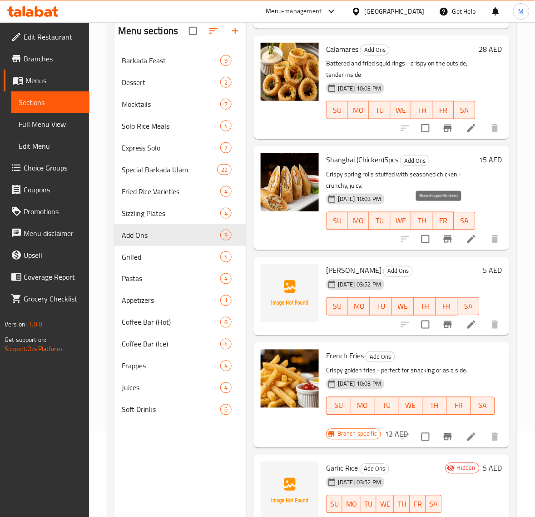
scroll to position [114, 0]
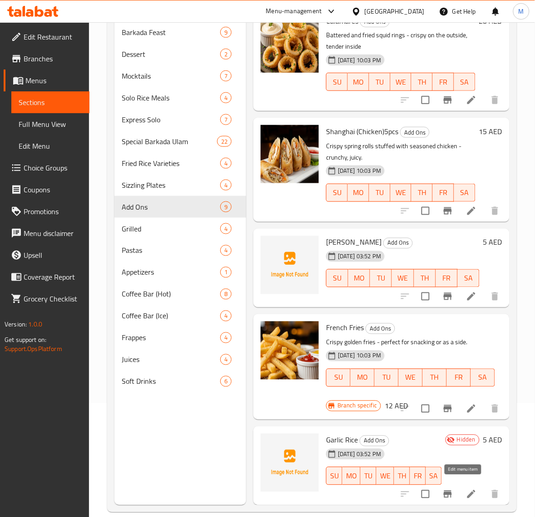
click at [466, 489] on icon at bounding box center [471, 494] width 11 height 11
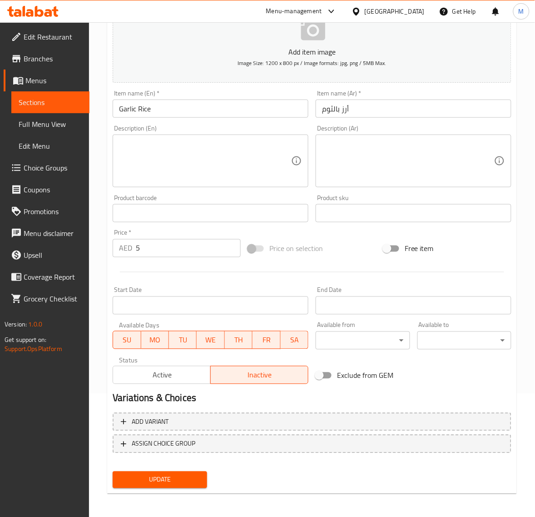
scroll to position [124, 0]
click at [185, 371] on span "Active" at bounding box center [162, 374] width 90 height 13
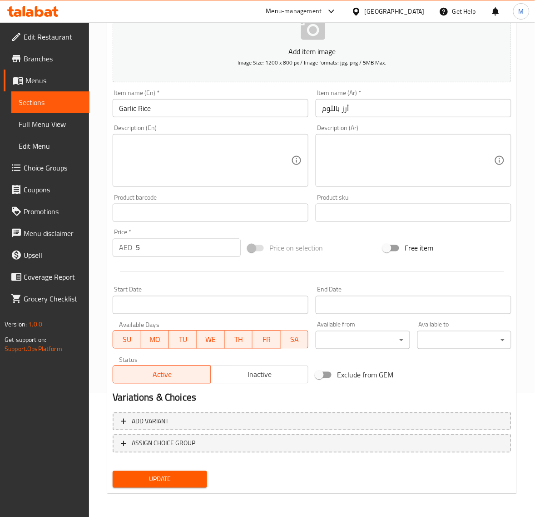
click at [173, 471] on button "Update" at bounding box center [160, 479] width 94 height 17
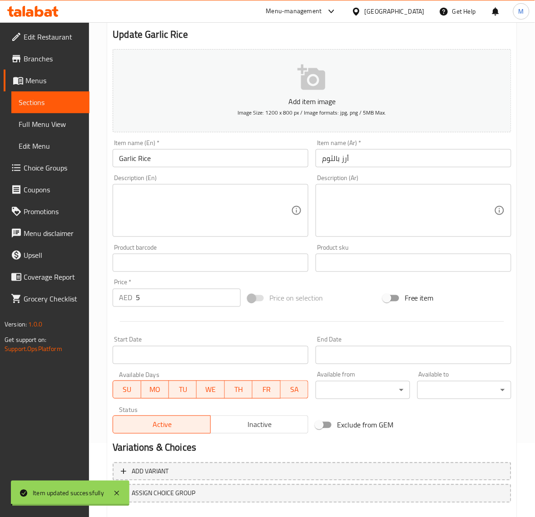
scroll to position [0, 0]
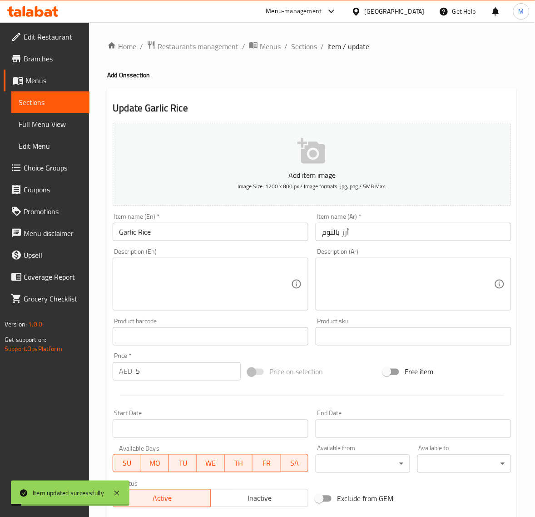
drag, startPoint x: 307, startPoint y: 53, endPoint x: 301, endPoint y: 44, distance: 11.0
click at [307, 53] on div "Home / Restaurants management / Menus / Sections / item / update Add Ons sectio…" at bounding box center [312, 332] width 410 height 584
click at [301, 45] on span "Sections" at bounding box center [304, 46] width 26 height 11
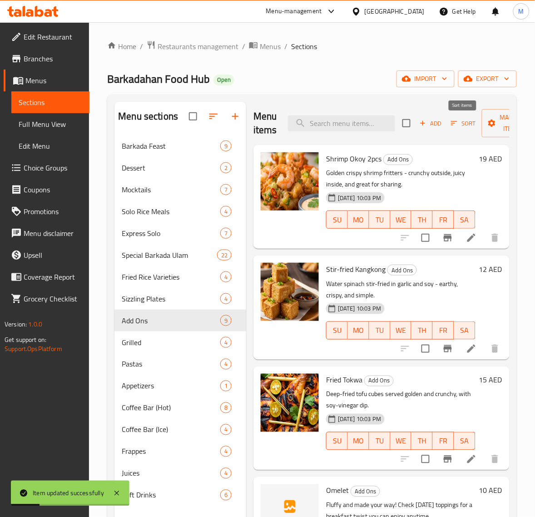
click at [454, 121] on icon "button" at bounding box center [454, 123] width 8 height 8
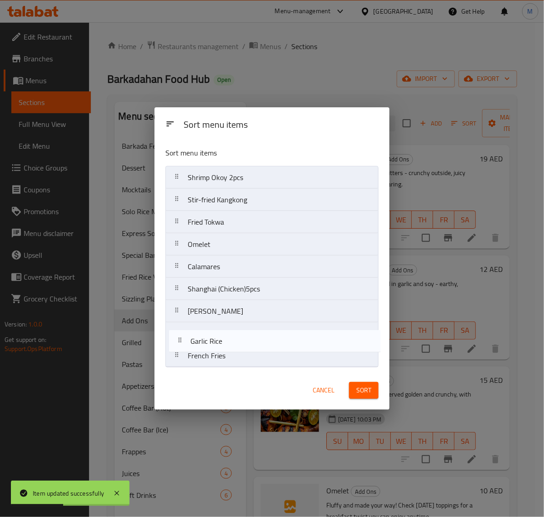
drag, startPoint x: 183, startPoint y: 363, endPoint x: 190, endPoint y: 341, distance: 22.7
click at [190, 341] on nav "Shrimp Okoy 2pcs Stir-fried Kangkong Fried Tokwa Omelet Calamares Shanghai (Chi…" at bounding box center [271, 266] width 213 height 201
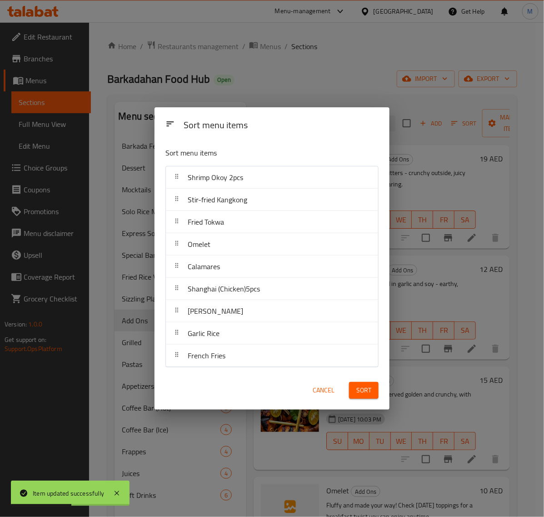
click at [364, 393] on span "Sort" at bounding box center [363, 389] width 15 height 11
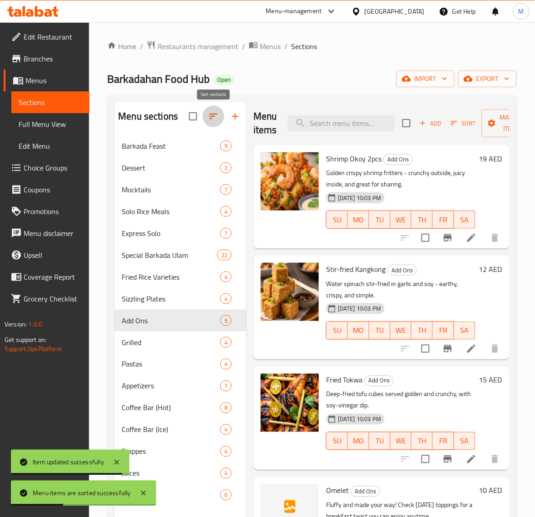
click at [220, 120] on button "button" at bounding box center [214, 116] width 22 height 22
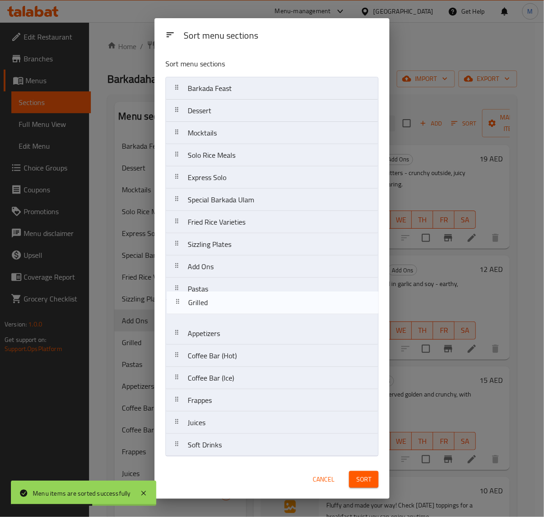
drag, startPoint x: 185, startPoint y: 294, endPoint x: 187, endPoint y: 312, distance: 17.4
click at [187, 312] on nav "Barkada Feast Dessert Mocktails Solo Rice Meals Express Solo Special Barkada Ul…" at bounding box center [271, 266] width 213 height 379
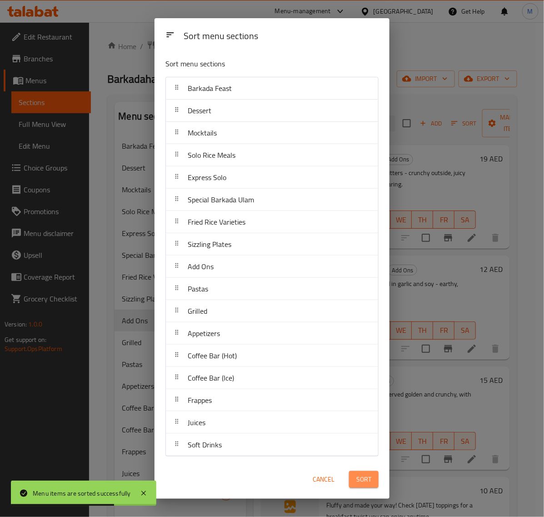
click at [360, 481] on span "Sort" at bounding box center [363, 479] width 15 height 11
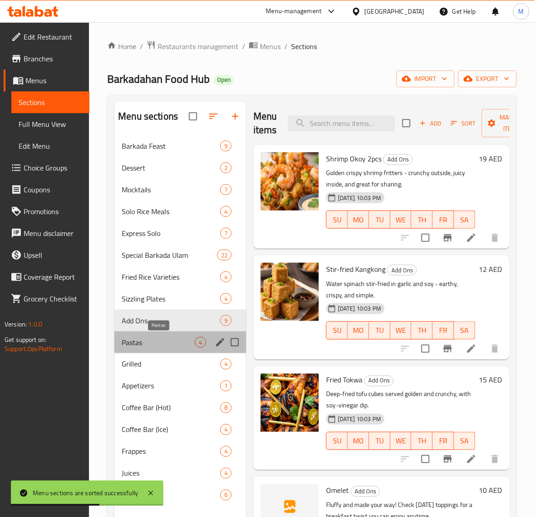
click at [170, 340] on span "Pastas" at bounding box center [158, 342] width 73 height 11
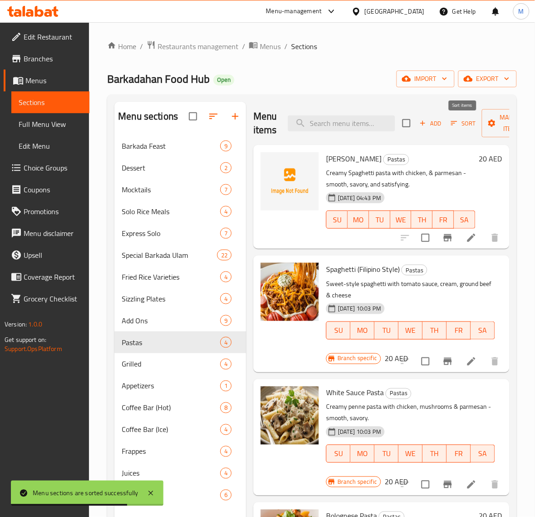
click at [453, 124] on icon "button" at bounding box center [454, 123] width 8 height 8
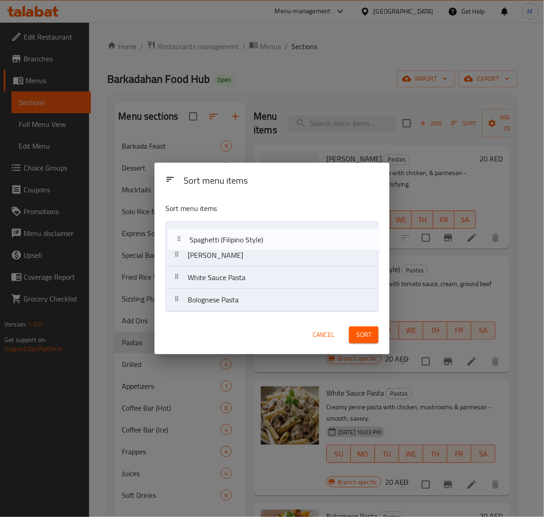
drag, startPoint x: 183, startPoint y: 259, endPoint x: 185, endPoint y: 241, distance: 18.3
click at [185, 241] on nav "[PERSON_NAME] Pasta Spaghetti (Filipino Style) White Sauce Pasta Bolognese Pasta" at bounding box center [271, 266] width 213 height 90
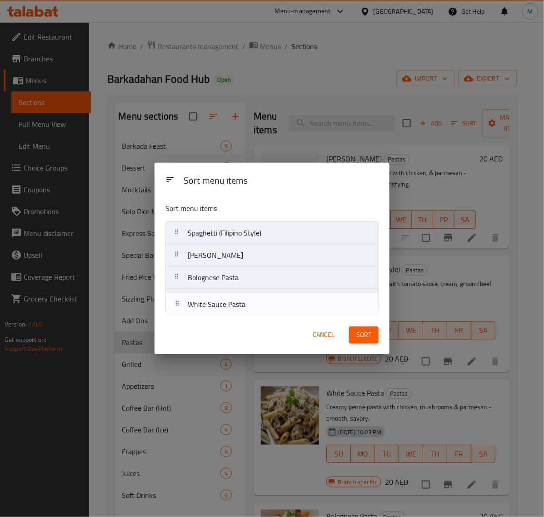
drag, startPoint x: 182, startPoint y: 279, endPoint x: 182, endPoint y: 308, distance: 28.6
click at [182, 308] on nav "Spaghetti (Filipino Style) [PERSON_NAME] Pasta White Sauce Pasta Bolognese Pasta" at bounding box center [271, 266] width 213 height 90
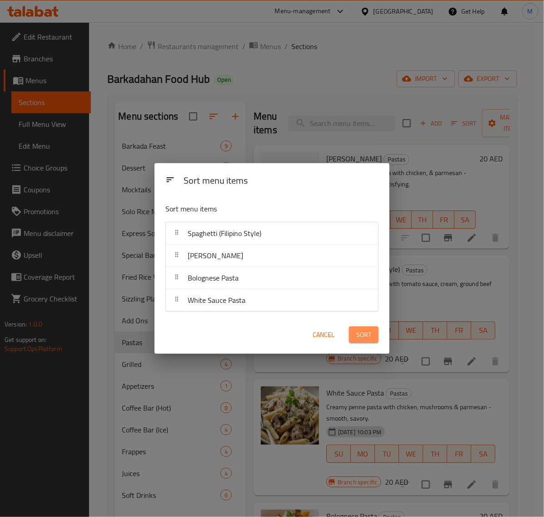
click at [365, 330] on span "Sort" at bounding box center [363, 334] width 15 height 11
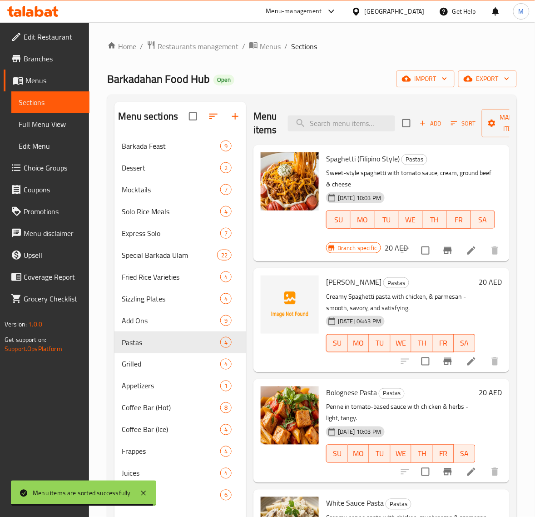
click at [387, 251] on h6 "20 AED" at bounding box center [396, 247] width 23 height 13
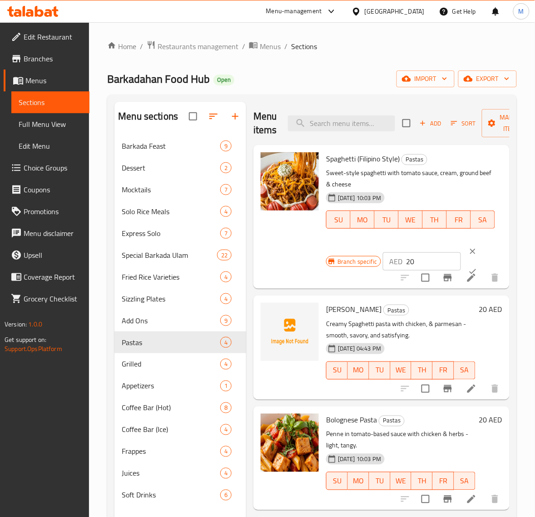
click at [426, 262] on input "20" at bounding box center [433, 261] width 55 height 18
paste input "2"
type input "22"
click at [469, 271] on icon "ok" at bounding box center [473, 271] width 9 height 9
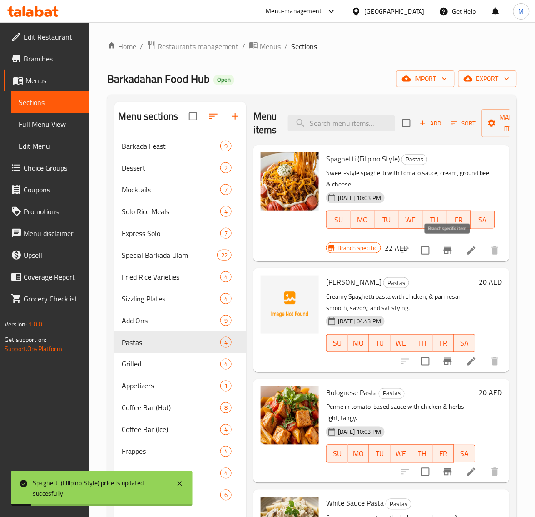
click at [453, 254] on icon "Branch-specific-item" at bounding box center [448, 250] width 11 height 11
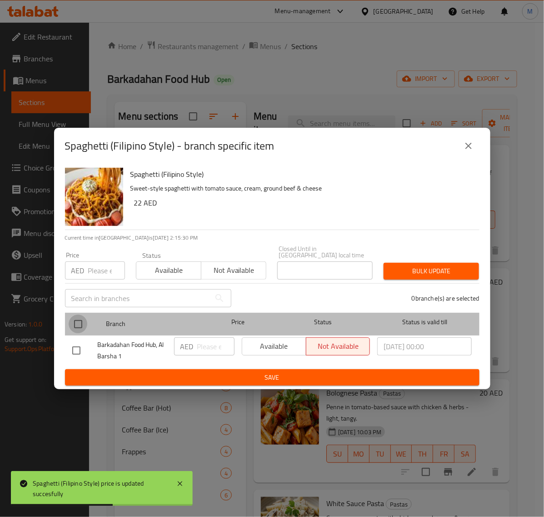
click at [83, 326] on input "checkbox" at bounding box center [78, 323] width 19 height 19
checkbox input "true"
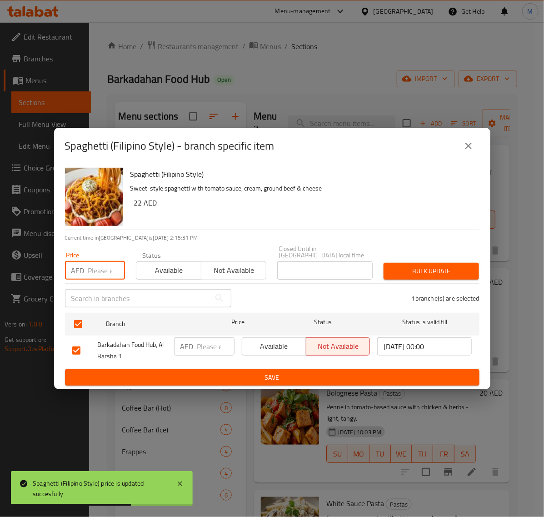
click at [100, 268] on input "number" at bounding box center [106, 270] width 37 height 18
paste input "22"
type input "22"
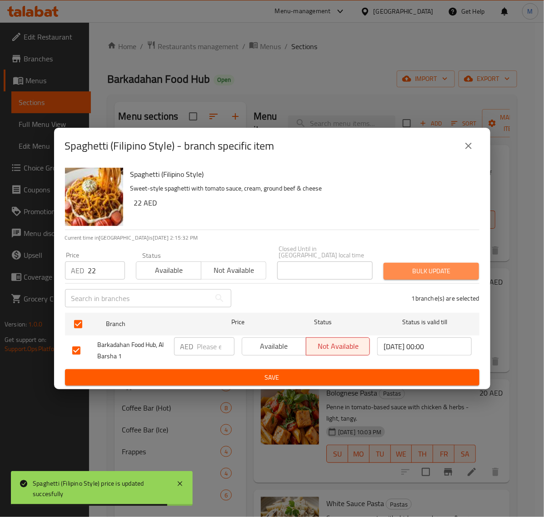
click at [426, 268] on span "Bulk update" at bounding box center [431, 270] width 81 height 11
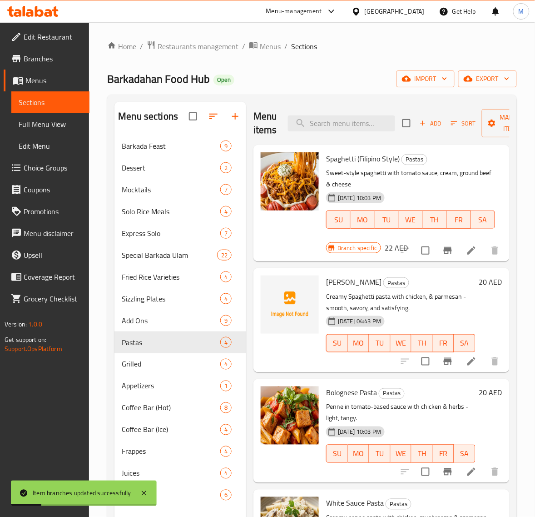
click at [485, 284] on h6 "20 AED" at bounding box center [490, 281] width 23 height 13
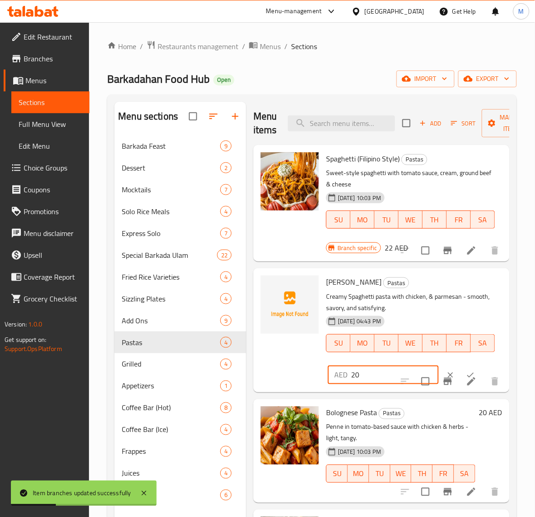
click at [376, 376] on input "20" at bounding box center [395, 375] width 88 height 18
paste input "2"
type input "22"
click at [466, 371] on icon "ok" at bounding box center [470, 374] width 9 height 9
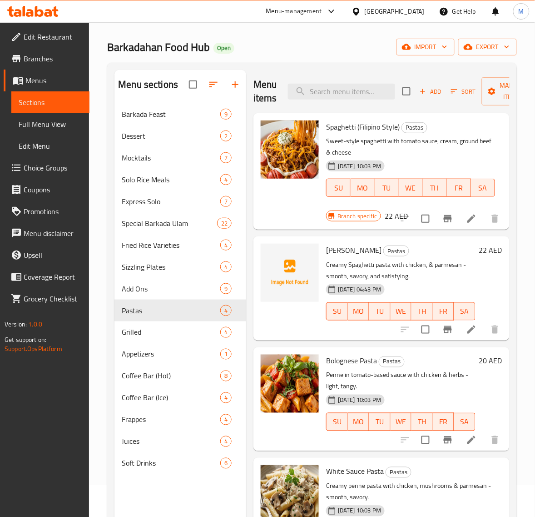
scroll to position [57, 0]
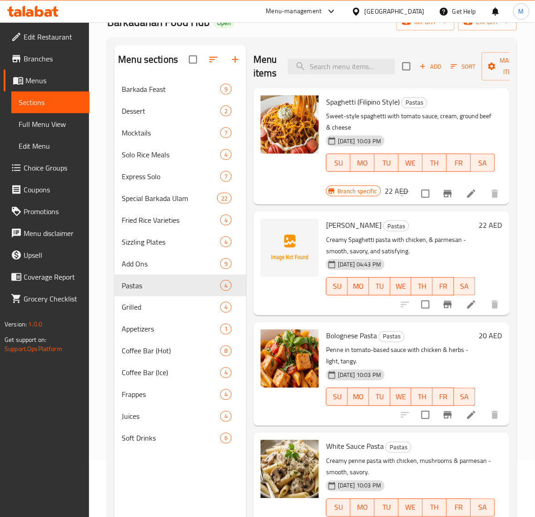
click at [486, 335] on h6 "20 AED" at bounding box center [490, 335] width 23 height 13
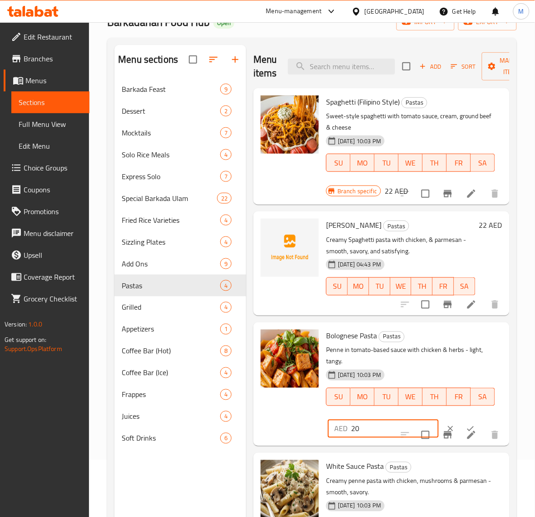
click at [376, 424] on input "20" at bounding box center [395, 428] width 88 height 18
paste input "2"
type input "22"
click at [468, 428] on icon "ok" at bounding box center [471, 428] width 7 height 5
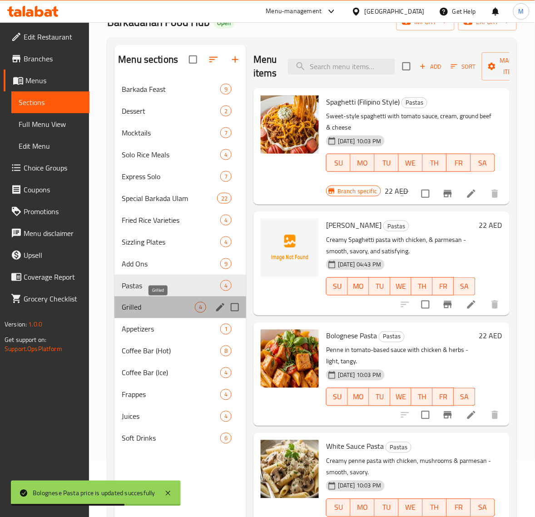
click at [141, 304] on span "Grilled" at bounding box center [158, 307] width 73 height 11
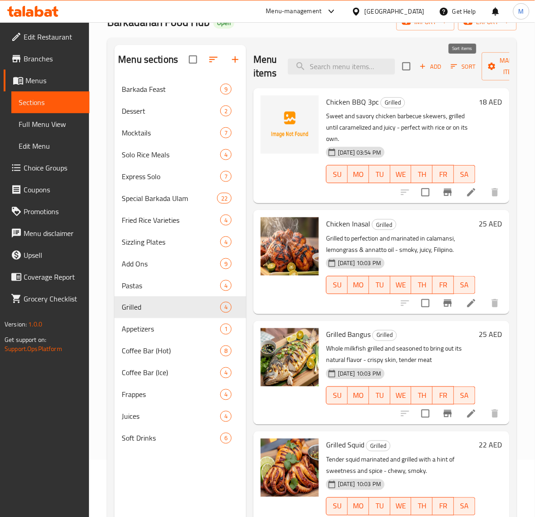
click at [456, 73] on button "Sort" at bounding box center [464, 67] width 30 height 14
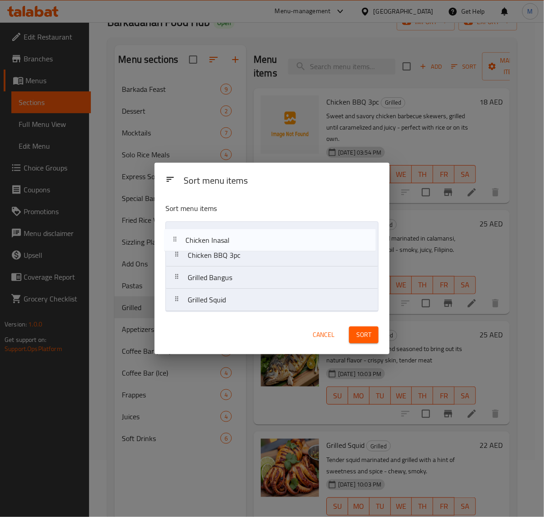
drag, startPoint x: 182, startPoint y: 259, endPoint x: 180, endPoint y: 241, distance: 17.9
click at [180, 241] on nav "Chicken BBQ 3pc Chicken Inasal Grilled Bangus Grilled Squid" at bounding box center [271, 266] width 213 height 90
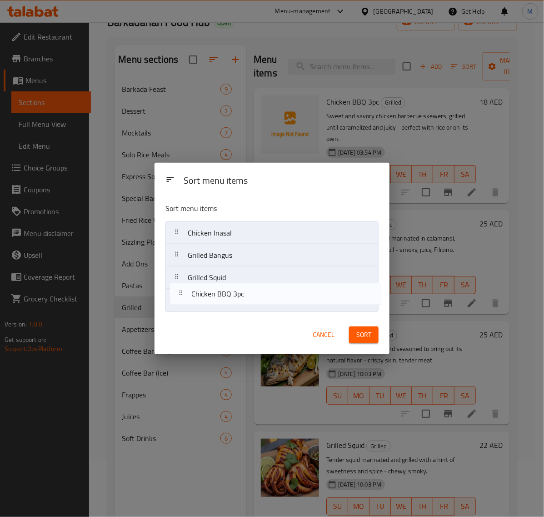
drag, startPoint x: 183, startPoint y: 260, endPoint x: 188, endPoint y: 300, distance: 40.7
click at [188, 300] on nav "Chicken Inasal Chicken BBQ 3pc Grilled Bangus Grilled Squid" at bounding box center [271, 266] width 213 height 90
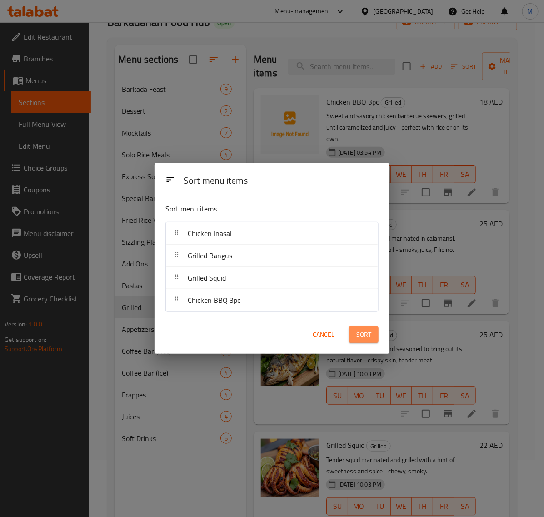
click at [369, 337] on span "Sort" at bounding box center [363, 334] width 15 height 11
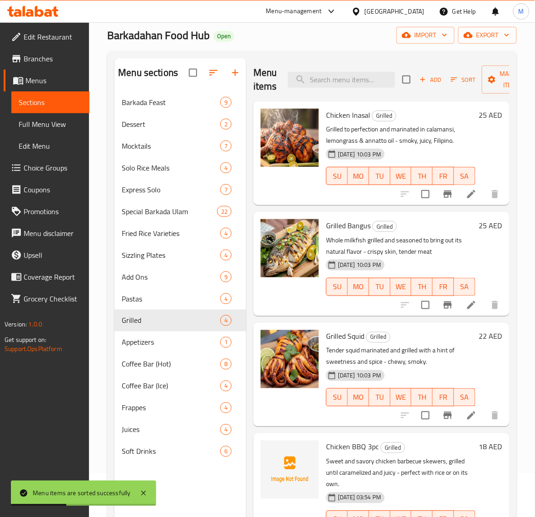
scroll to position [57, 0]
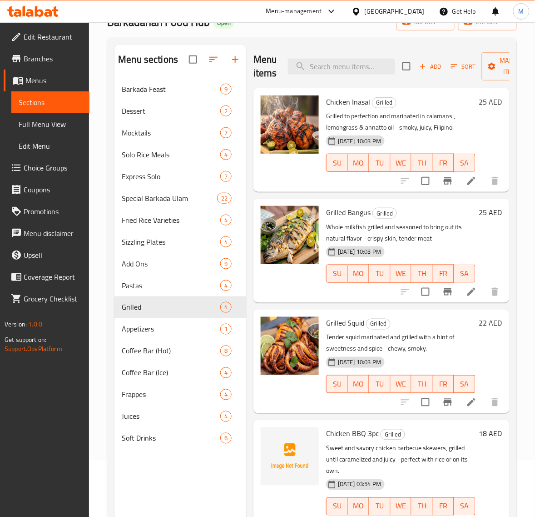
click at [485, 323] on h6 "22 AED" at bounding box center [490, 323] width 23 height 13
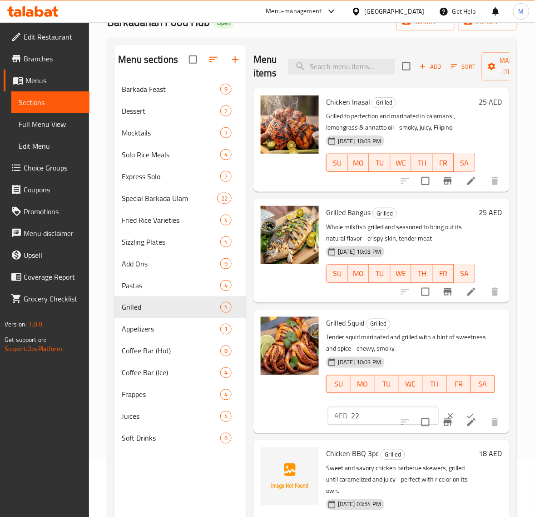
click at [380, 411] on input "22" at bounding box center [395, 416] width 88 height 18
paste input "8"
type input "28"
click at [461, 409] on button "ok" at bounding box center [471, 416] width 20 height 20
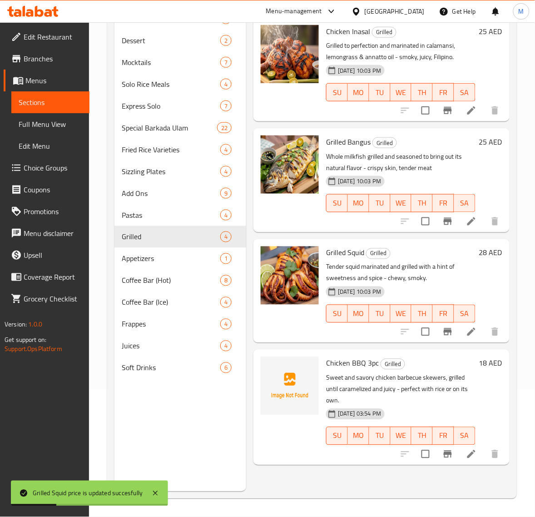
scroll to position [128, 0]
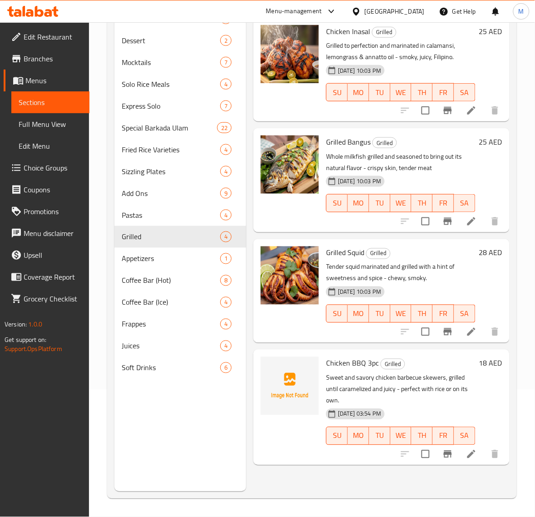
click at [487, 366] on h6 "18 AED" at bounding box center [490, 363] width 23 height 13
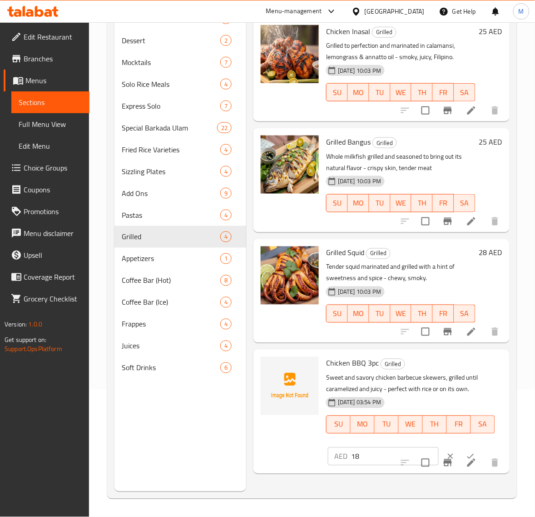
click at [392, 454] on input "18" at bounding box center [395, 456] width 88 height 18
paste input "25"
type input "25"
click at [461, 450] on button "ok" at bounding box center [471, 456] width 20 height 20
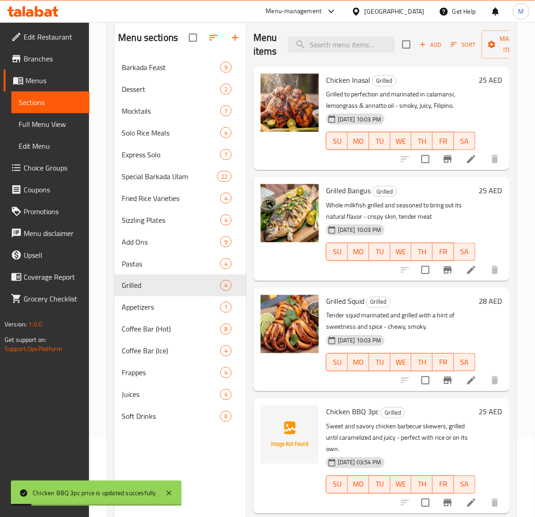
scroll to position [0, 0]
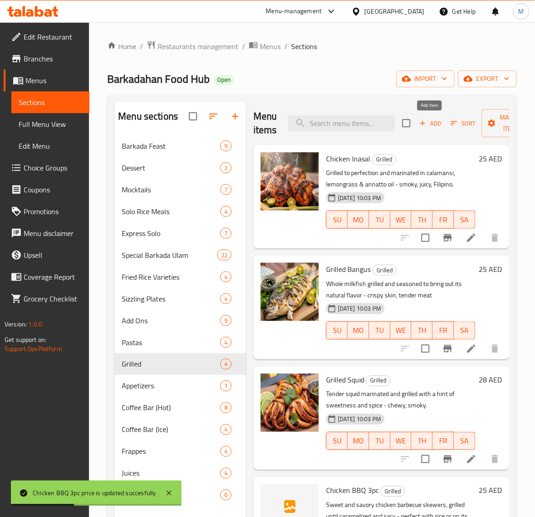
click at [433, 128] on span "Add" at bounding box center [431, 123] width 25 height 10
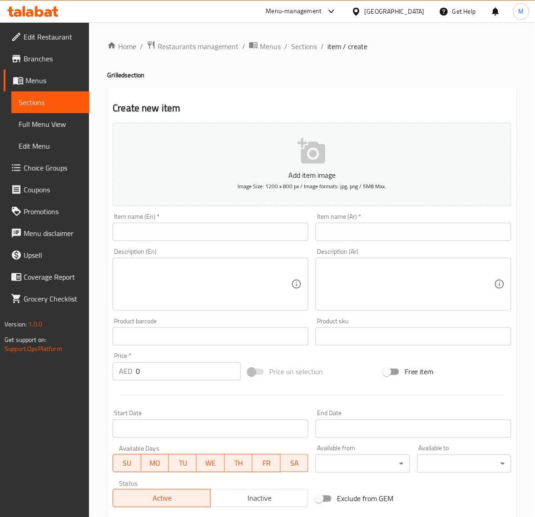
click at [168, 233] on input "text" at bounding box center [211, 232] width 196 height 18
paste input "[DEMOGRAPHIC_DATA]/4pcs"
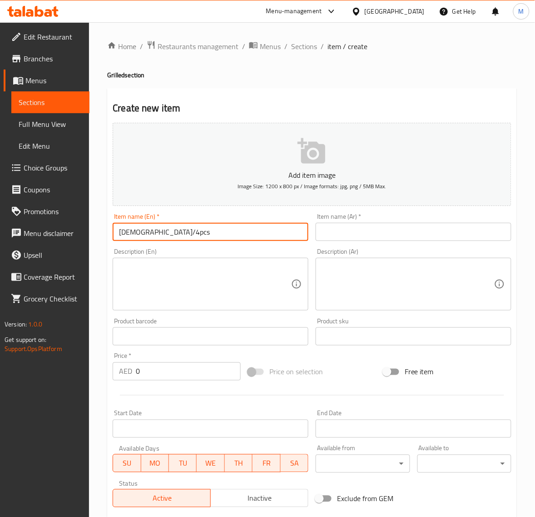
click at [139, 236] on input "[DEMOGRAPHIC_DATA]/4pcs" at bounding box center [211, 232] width 196 height 18
click at [137, 235] on input "[DEMOGRAPHIC_DATA]/4pcs" at bounding box center [211, 232] width 196 height 18
type input "Isaw 4pcs"
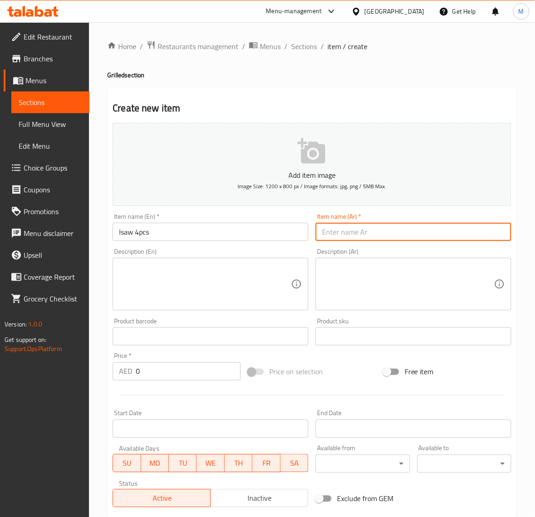
click at [350, 239] on input "text" at bounding box center [414, 232] width 196 height 18
type input "أيسو 4 قطع"
click at [197, 272] on textarea at bounding box center [205, 284] width 172 height 43
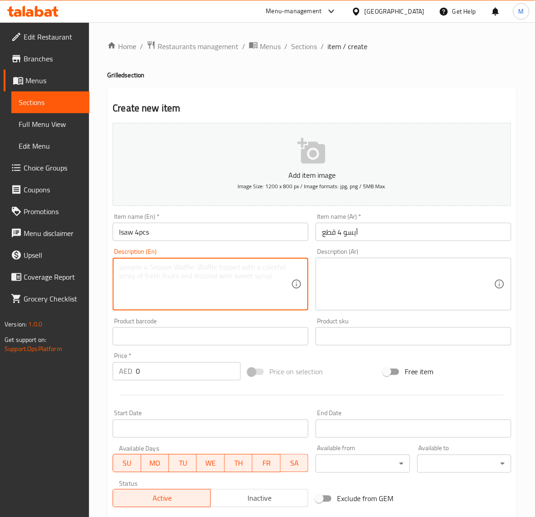
paste textarea "Filipino-style grilled chicken intestines — marinated, skewered, and grilled fo…"
click at [119, 288] on textarea "Filipino-style grilled chicken intestines — marinated, skewered, and grilled fo…" at bounding box center [205, 284] width 172 height 43
click at [242, 268] on textarea "Filipino-style grilled chicken intestines — marinated, skewered, and grilled fo…" at bounding box center [205, 284] width 172 height 43
type textarea "Filipino-style grilled chicken intestines, marinated, skewered, and grilled for…"
click at [414, 273] on textarea at bounding box center [408, 284] width 172 height 43
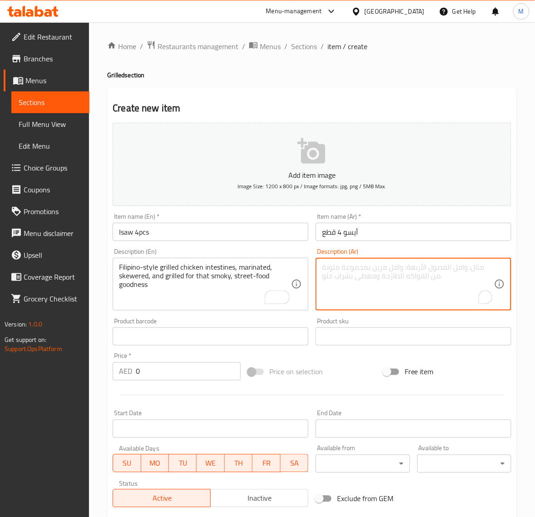
paste textarea "أمعاء دجاج مشوية على الطريقة الفلبينية، متبلة، مشوية على أسياخ، ومشوية للحصول ع…"
type textarea "أمعاء دجاج مشوية على الطريقة الفلبينية، متبلة، مشوية على أسياخ، ومشوية للحصول ع…"
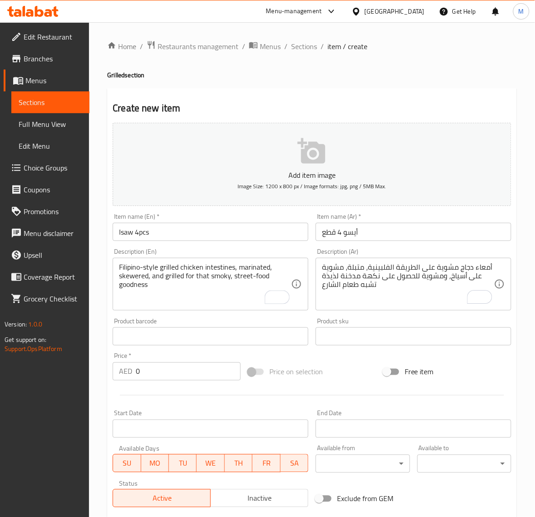
click at [146, 369] on input "0" at bounding box center [188, 371] width 105 height 18
paste input "1"
type input "10"
click at [247, 402] on div at bounding box center [312, 395] width 406 height 22
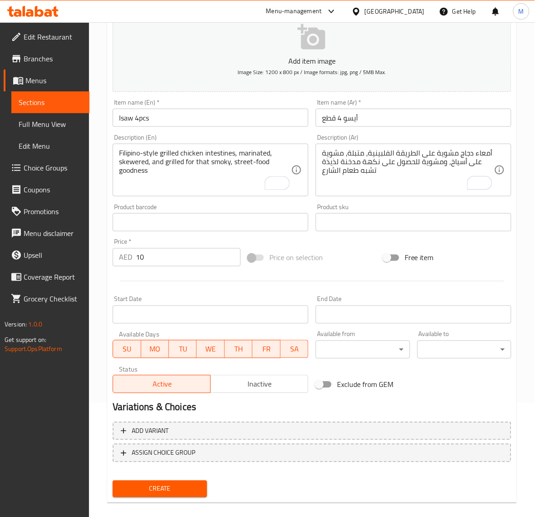
scroll to position [124, 0]
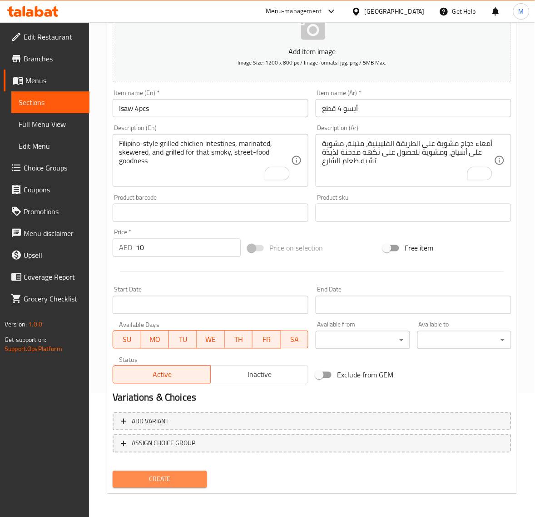
click at [179, 474] on span "Create" at bounding box center [160, 479] width 80 height 11
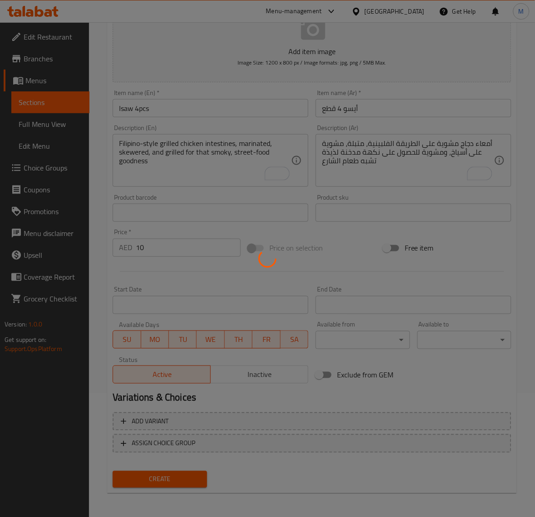
type input "0"
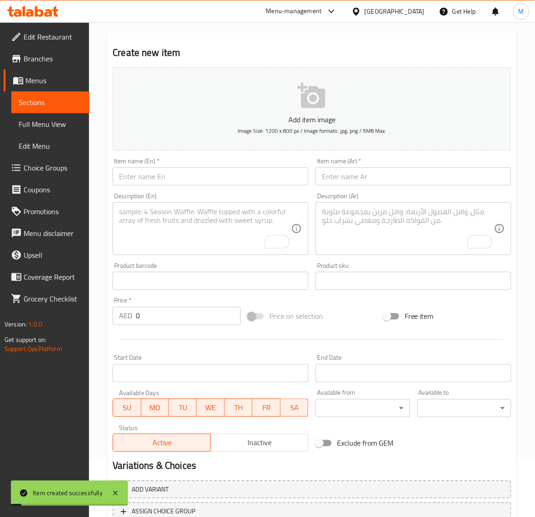
scroll to position [0, 0]
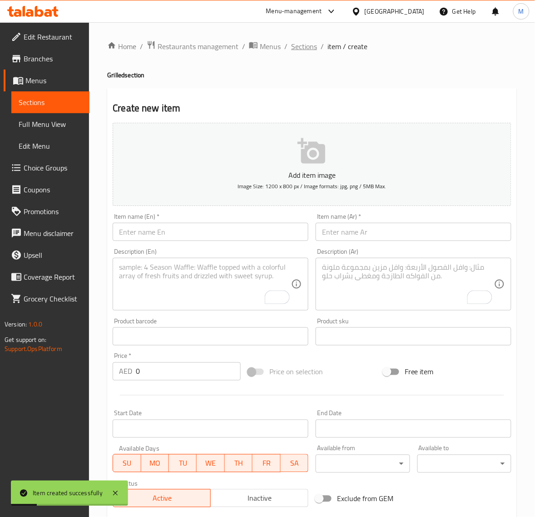
click at [300, 42] on span "Sections" at bounding box center [304, 46] width 26 height 11
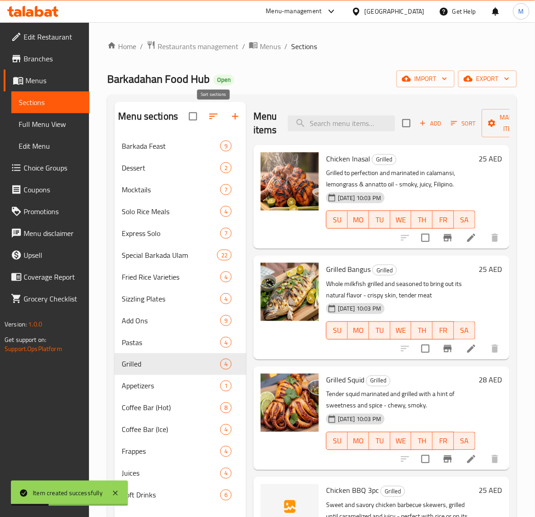
click at [211, 119] on icon "button" at bounding box center [214, 116] width 8 height 5
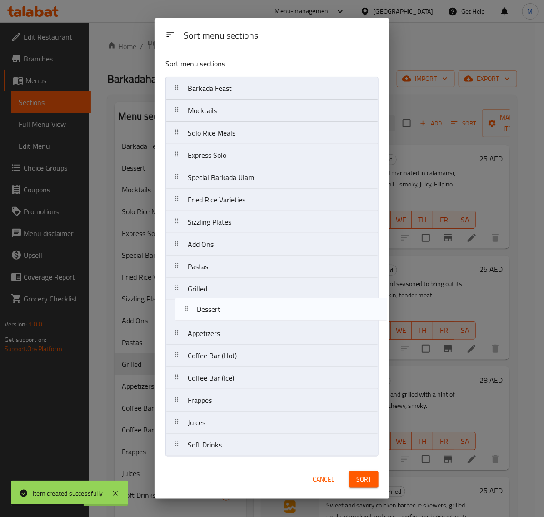
drag, startPoint x: 182, startPoint y: 114, endPoint x: 191, endPoint y: 317, distance: 203.3
click at [192, 319] on nav "Barkada Feast Dessert Mocktails Solo Rice Meals Express Solo Special Barkada Ul…" at bounding box center [271, 266] width 213 height 379
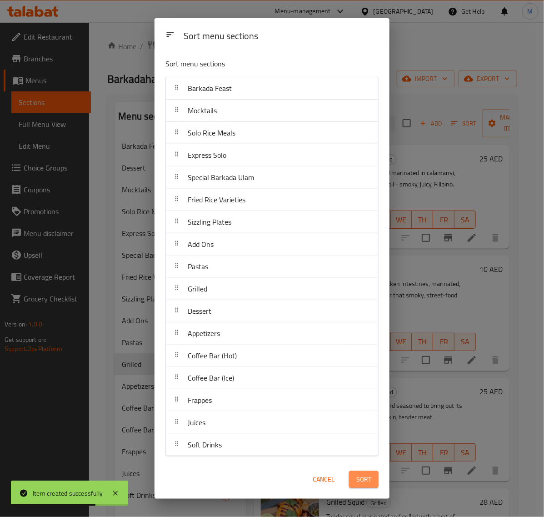
click at [359, 474] on span "Sort" at bounding box center [363, 479] width 15 height 11
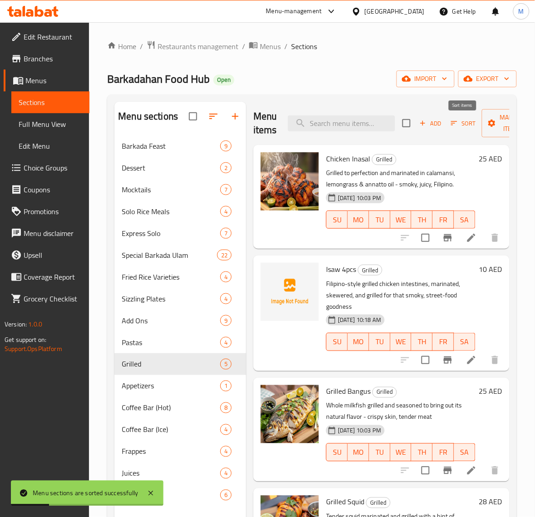
click at [449, 120] on button "Sort" at bounding box center [464, 123] width 30 height 14
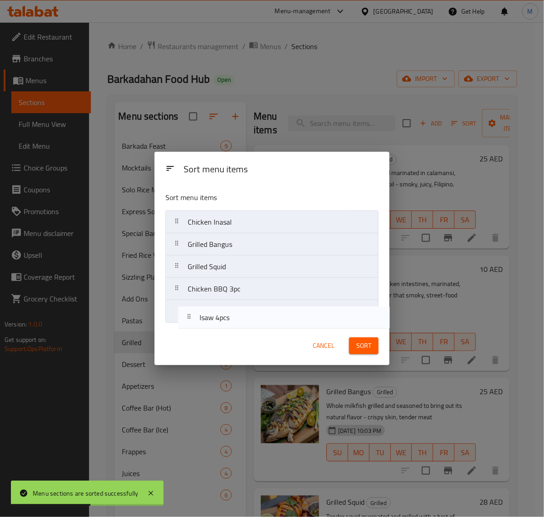
drag, startPoint x: 183, startPoint y: 250, endPoint x: 195, endPoint y: 323, distance: 74.1
click at [195, 323] on div "Sort menu items Chicken Inasal Isaw 4pcs Grilled Bangus Grilled Squid Chicken B…" at bounding box center [272, 256] width 235 height 142
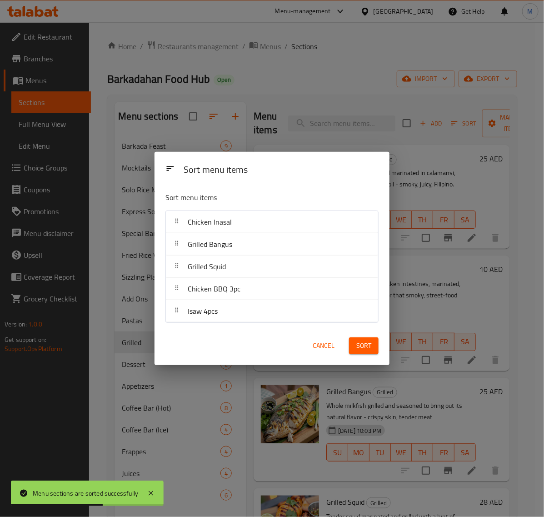
click at [362, 346] on span "Sort" at bounding box center [363, 345] width 15 height 11
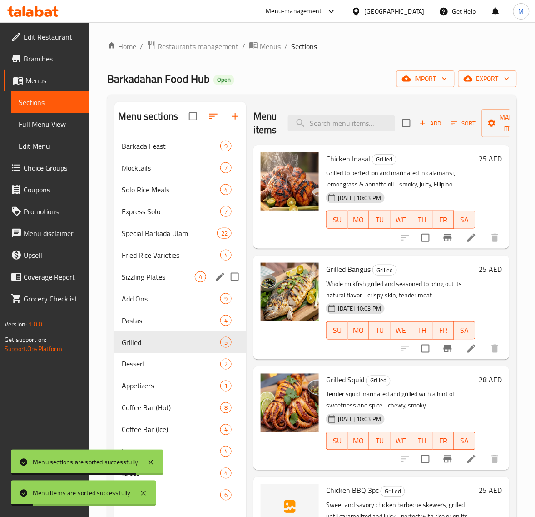
scroll to position [57, 0]
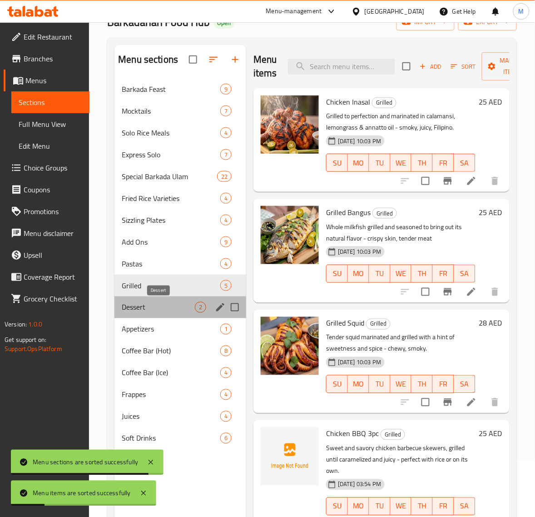
click at [166, 307] on span "Dessert" at bounding box center [158, 307] width 73 height 11
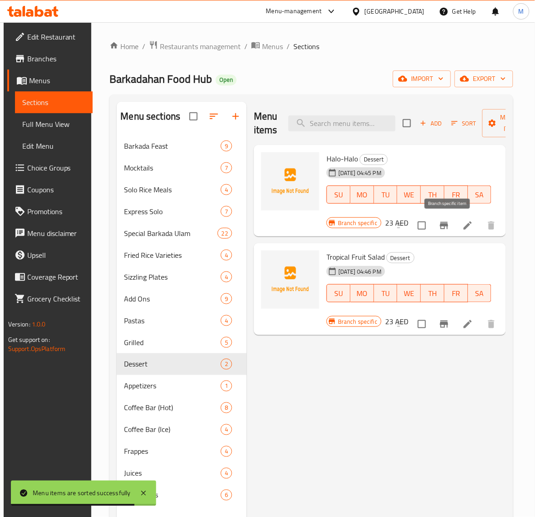
click at [450, 225] on icon "Branch-specific-item" at bounding box center [444, 225] width 11 height 11
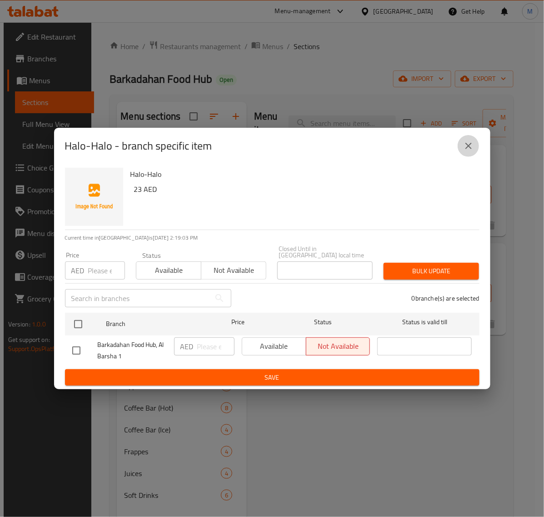
click at [470, 142] on icon "close" at bounding box center [468, 145] width 11 height 11
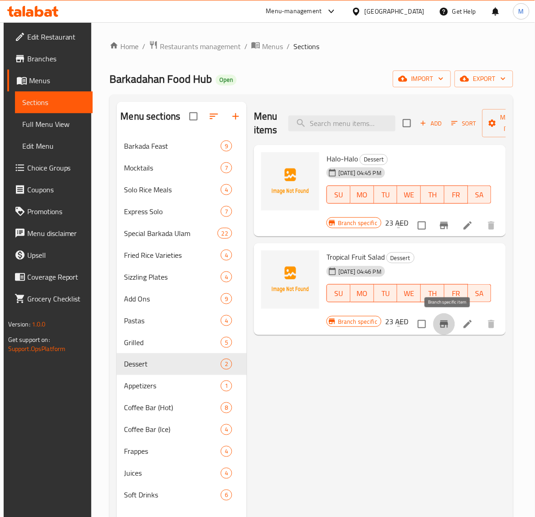
click at [446, 328] on icon "Branch-specific-item" at bounding box center [444, 323] width 8 height 7
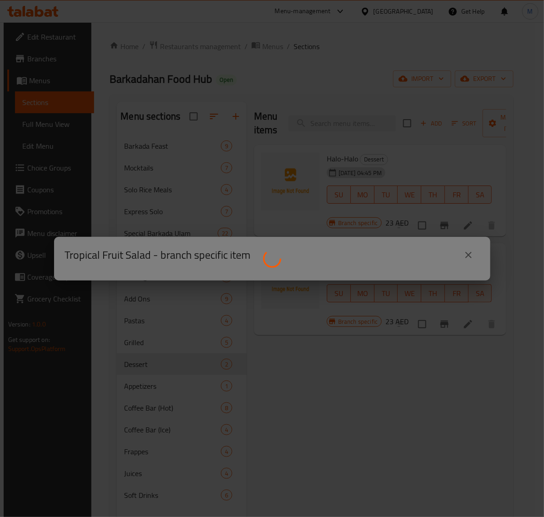
click at [381, 335] on div at bounding box center [272, 258] width 544 height 517
click at [467, 254] on div at bounding box center [272, 258] width 544 height 517
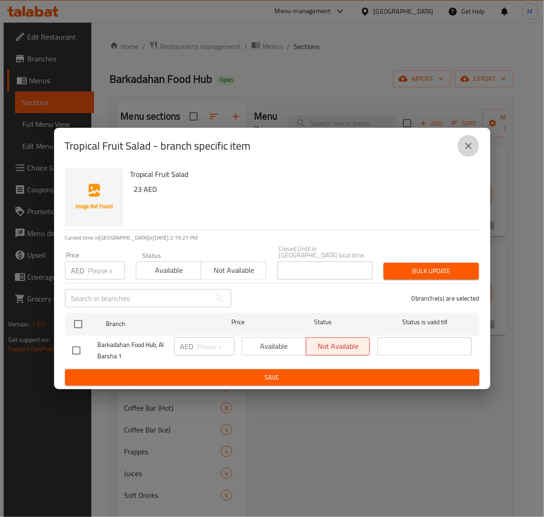
drag, startPoint x: 469, startPoint y: 148, endPoint x: 462, endPoint y: 187, distance: 40.0
click at [469, 148] on icon "close" at bounding box center [468, 145] width 11 height 11
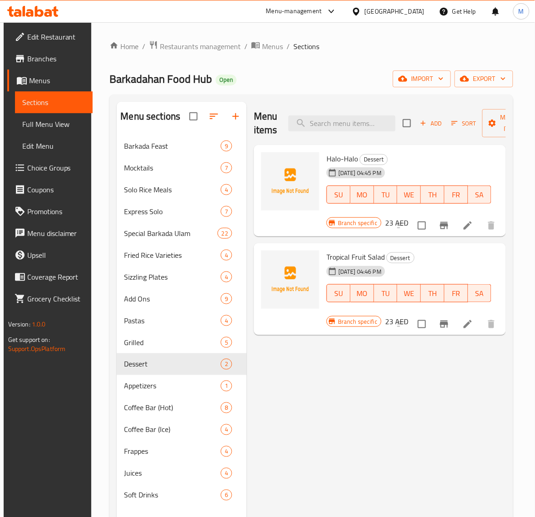
click at [459, 360] on div "Menu items Add Sort Manage items Halo-Halo Dessert [DATE] 04:45 PM SU MO TU WE …" at bounding box center [376, 360] width 259 height 517
click at [492, 87] on button "export" at bounding box center [484, 78] width 59 height 17
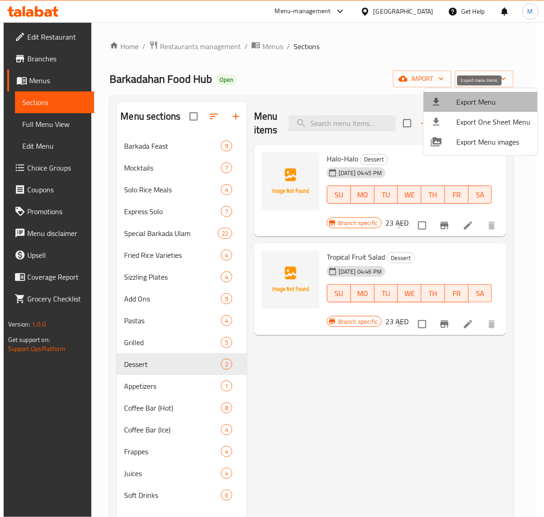
click at [489, 96] on span "Export Menu" at bounding box center [493, 101] width 74 height 11
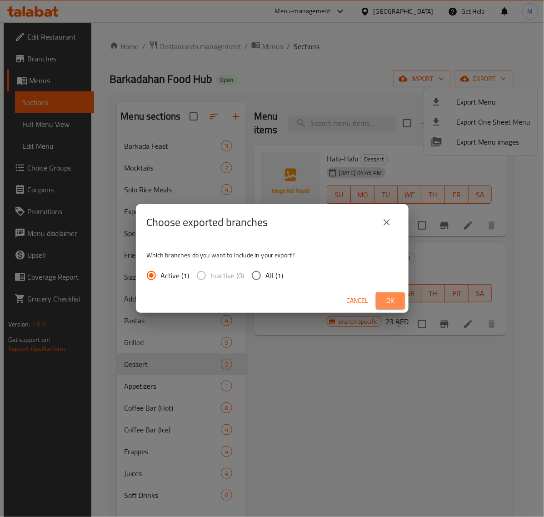
click at [399, 299] on button "Ok" at bounding box center [390, 300] width 29 height 17
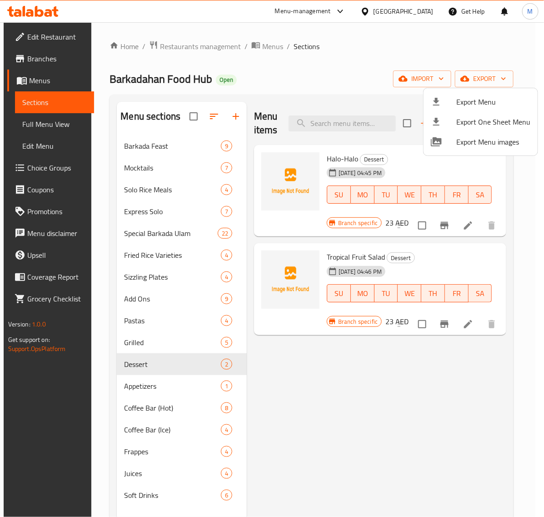
click at [369, 44] on div at bounding box center [272, 258] width 544 height 517
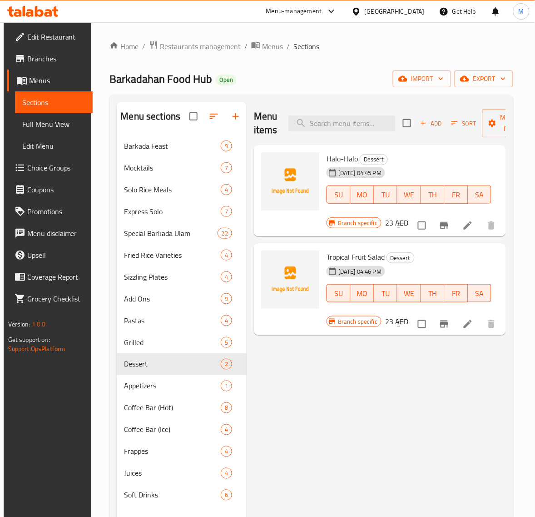
click at [385, 12] on div "[GEOGRAPHIC_DATA]" at bounding box center [395, 11] width 60 height 10
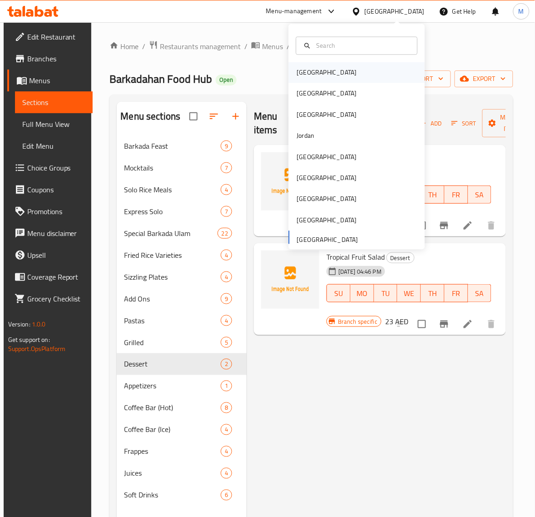
click at [327, 74] on div "[GEOGRAPHIC_DATA]" at bounding box center [357, 72] width 136 height 21
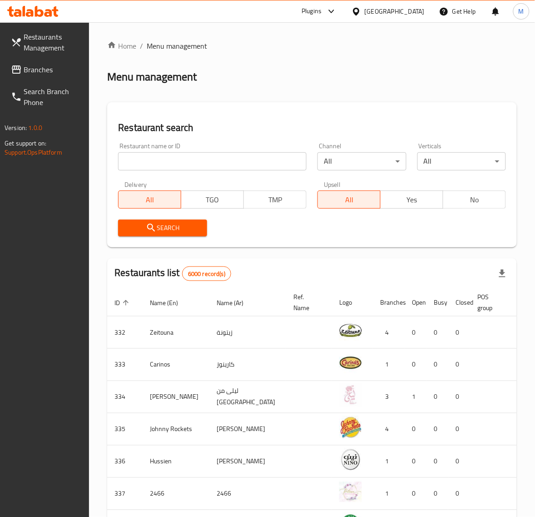
click at [58, 73] on span "Branches" at bounding box center [53, 69] width 59 height 11
